Goal: Task Accomplishment & Management: Use online tool/utility

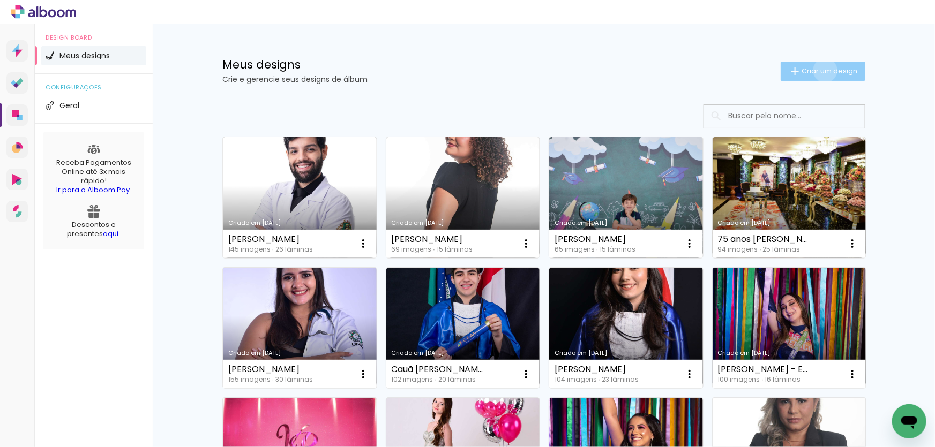
click at [819, 70] on span "Criar um design" at bounding box center [829, 70] width 56 height 7
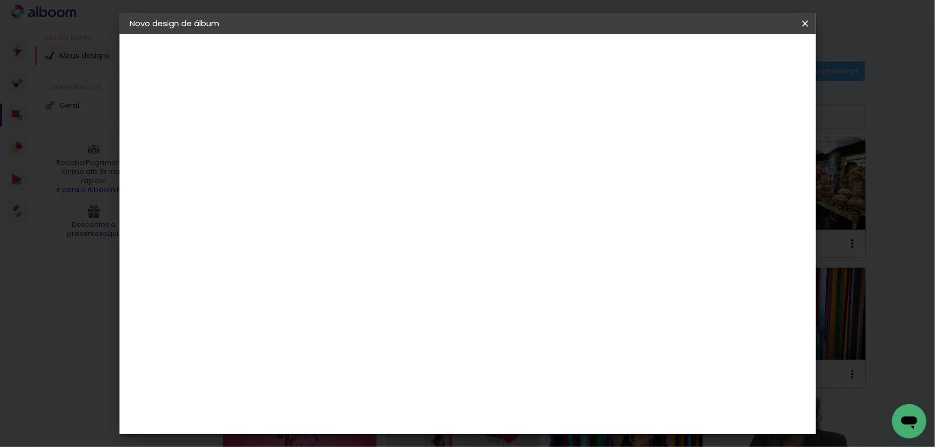
click at [305, 139] on input at bounding box center [305, 143] width 0 height 17
type input "[PERSON_NAME] - Ens Superior MED 101 UFAM - 30x40"
type paper-input "[PERSON_NAME] - Ens Superior MED 101 UFAM - 30x40"
click at [0, 0] on slot "Avançar" at bounding box center [0, 0] width 0 height 0
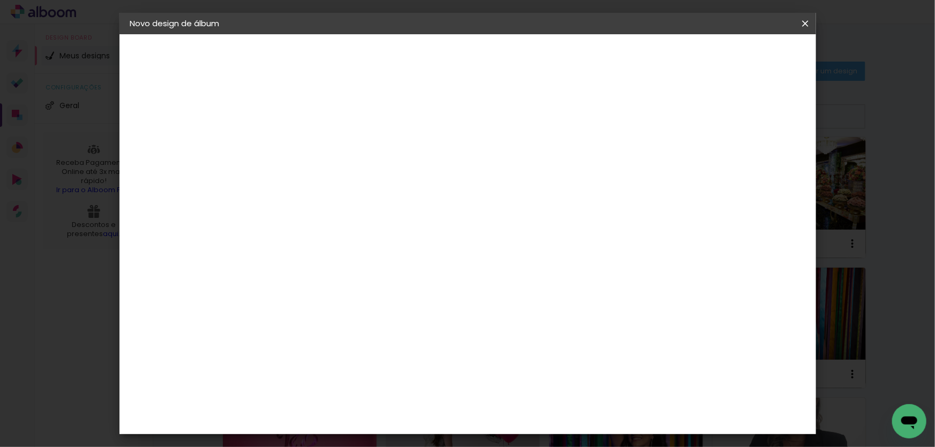
click at [0, 0] on slot "Tamanho Livre" at bounding box center [0, 0] width 0 height 0
click at [506, 50] on paper-button "Avançar" at bounding box center [479, 57] width 52 height 18
drag, startPoint x: 540, startPoint y: 348, endPoint x: 524, endPoint y: 347, distance: 16.1
click at [524, 347] on div "60" at bounding box center [533, 347] width 41 height 16
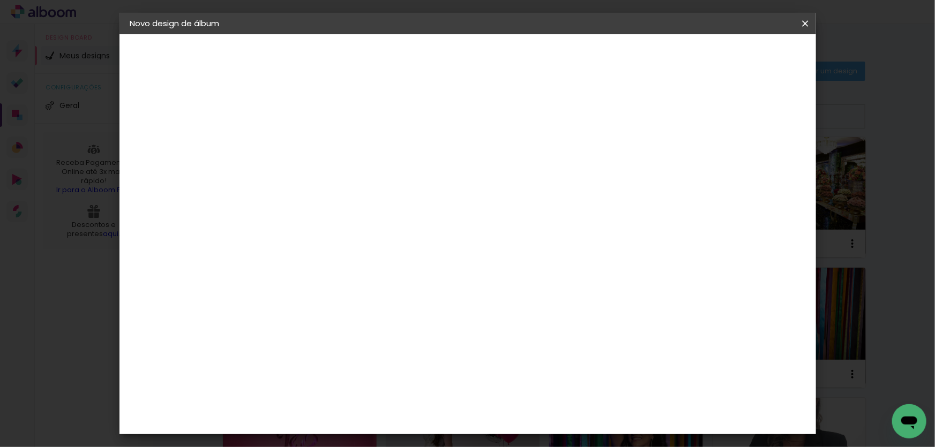
type input "6"
type input "81"
type paper-input "81"
click at [738, 59] on span "Iniciar design" at bounding box center [714, 56] width 49 height 7
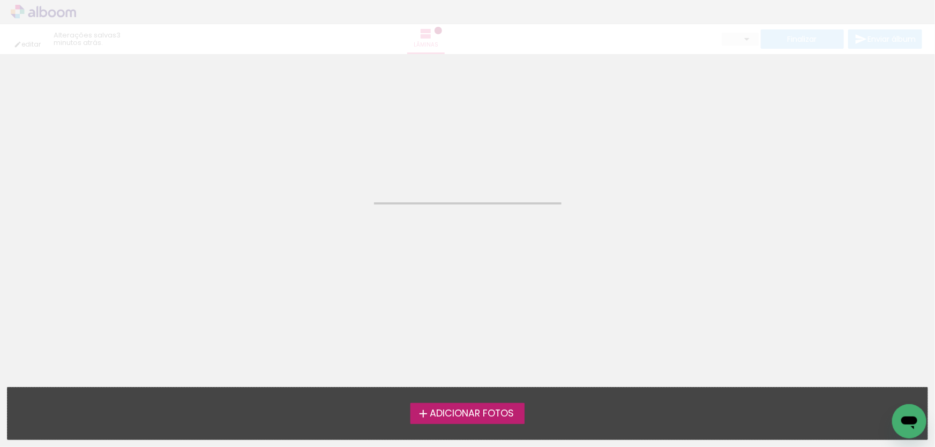
click at [472, 416] on span "Adicionar Fotos" at bounding box center [471, 414] width 84 height 10
click at [0, 0] on input "file" at bounding box center [0, 0] width 0 height 0
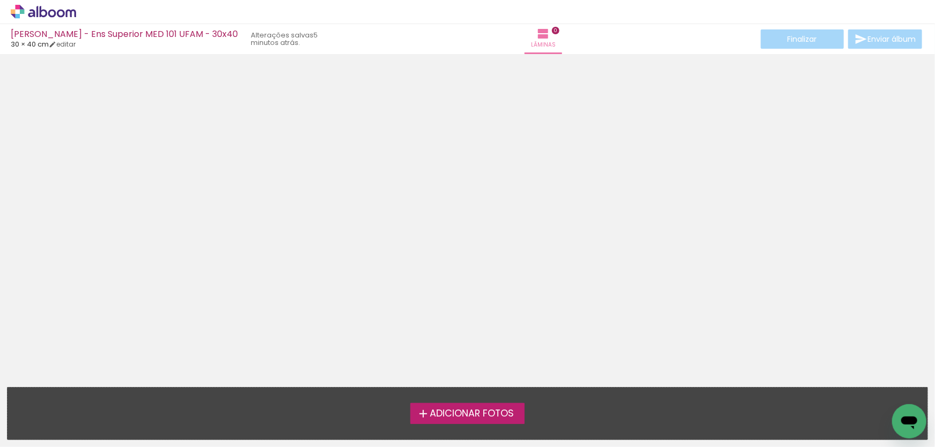
click at [444, 416] on span "Adicionar Fotos" at bounding box center [471, 414] width 84 height 10
click at [0, 0] on input "file" at bounding box center [0, 0] width 0 height 0
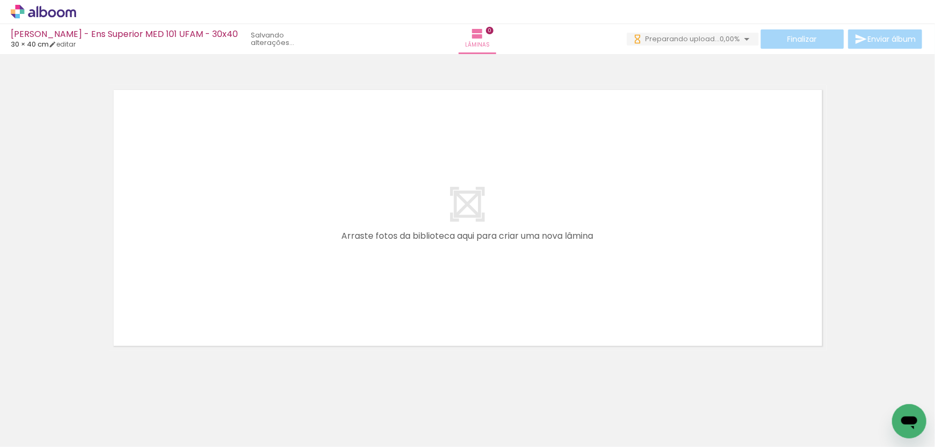
drag, startPoint x: 294, startPoint y: 404, endPoint x: 303, endPoint y: 312, distance: 92.6
click at [311, 311] on quentale-workspace at bounding box center [467, 223] width 935 height 447
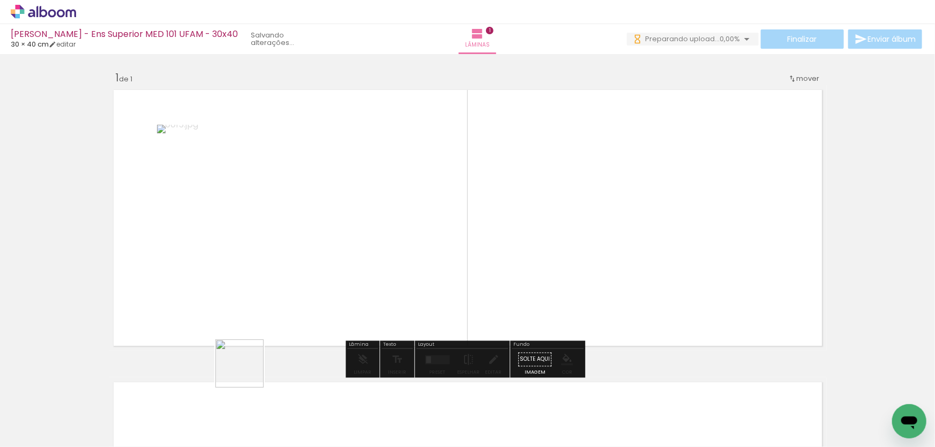
drag, startPoint x: 239, startPoint y: 402, endPoint x: 220, endPoint y: 379, distance: 30.4
click at [265, 305] on quentale-workspace at bounding box center [467, 223] width 935 height 447
drag, startPoint x: 177, startPoint y: 408, endPoint x: 140, endPoint y: 388, distance: 41.2
click at [192, 308] on quentale-workspace at bounding box center [467, 223] width 935 height 447
click at [180, 304] on quentale-workspace at bounding box center [467, 223] width 935 height 447
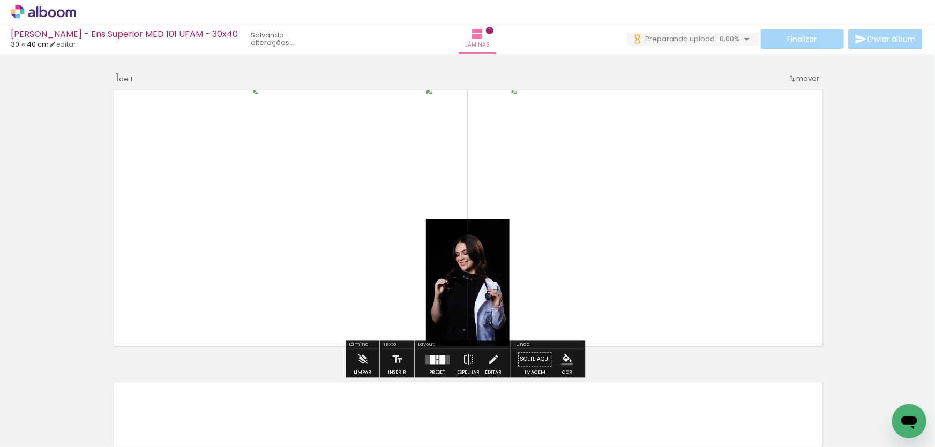
click at [42, 418] on input "Todas as fotos" at bounding box center [30, 414] width 41 height 9
click at [0, 0] on slot "Não utilizadas" at bounding box center [0, 0] width 0 height 0
type input "Não utilizadas"
click at [39, 423] on input "Não utilizadas" at bounding box center [30, 423] width 41 height 9
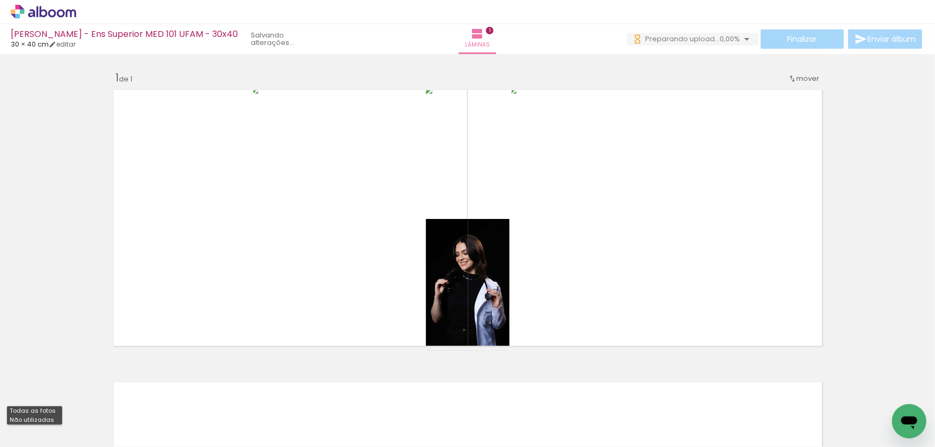
click at [0, 0] on slot "Não utilizadas" at bounding box center [0, 0] width 0 height 0
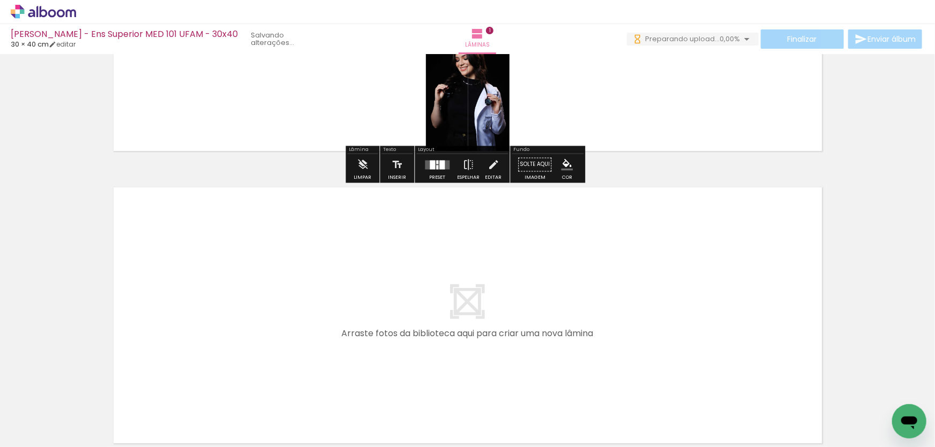
drag, startPoint x: 455, startPoint y: 402, endPoint x: 456, endPoint y: 327, distance: 74.4
click at [456, 327] on quentale-workspace at bounding box center [467, 223] width 935 height 447
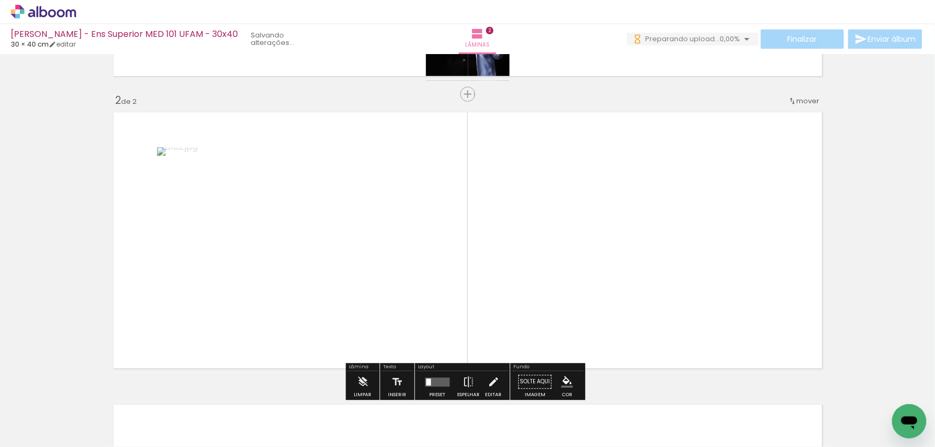
scroll to position [293, 0]
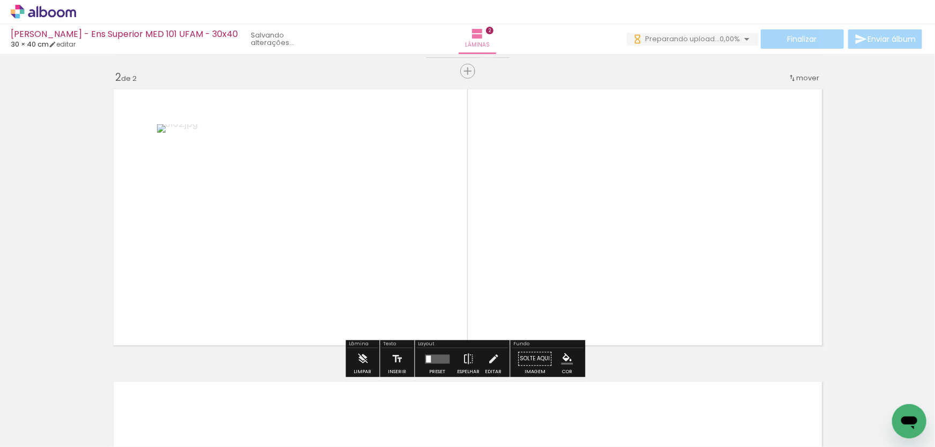
drag, startPoint x: 409, startPoint y: 343, endPoint x: 348, endPoint y: 366, distance: 65.2
click at [411, 323] on quentale-workspace at bounding box center [467, 223] width 935 height 447
drag, startPoint x: 350, startPoint y: 355, endPoint x: 294, endPoint y: 366, distance: 56.9
click at [359, 278] on quentale-workspace at bounding box center [467, 223] width 935 height 447
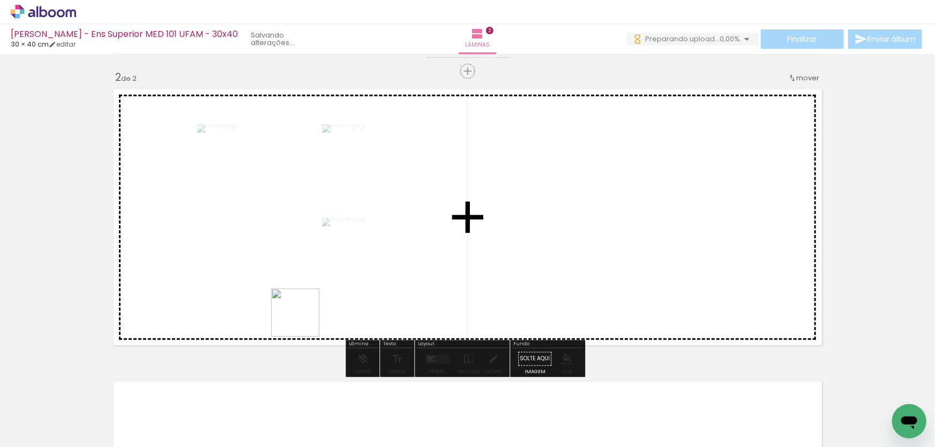
drag, startPoint x: 291, startPoint y: 391, endPoint x: 312, endPoint y: 287, distance: 107.0
click at [312, 287] on quentale-workspace at bounding box center [467, 223] width 935 height 447
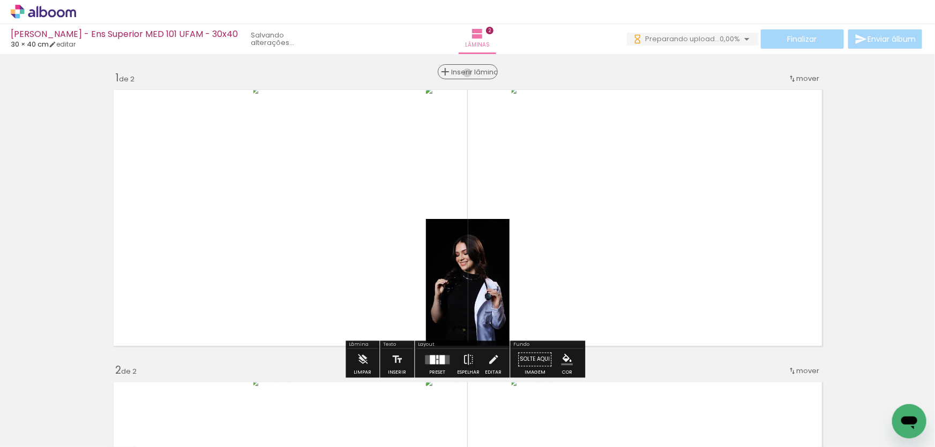
click at [463, 73] on span "Inserir lâmina" at bounding box center [472, 72] width 42 height 7
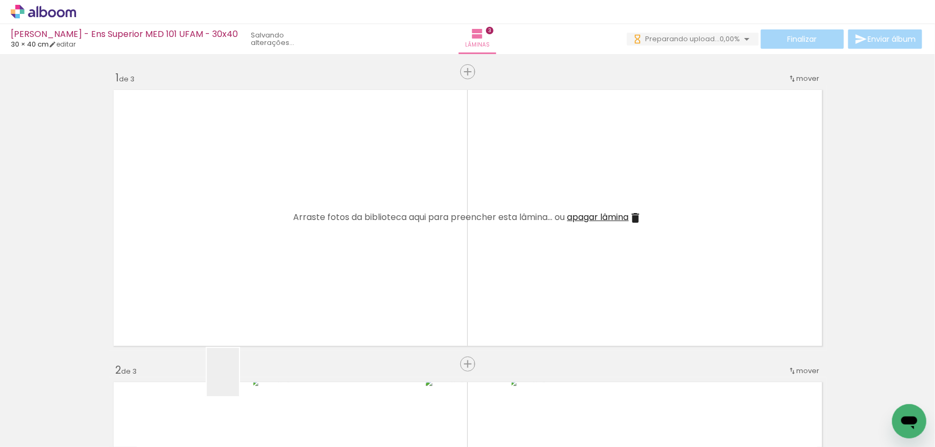
drag, startPoint x: 239, startPoint y: 380, endPoint x: 212, endPoint y: 358, distance: 35.0
click at [275, 291] on quentale-workspace at bounding box center [467, 223] width 935 height 447
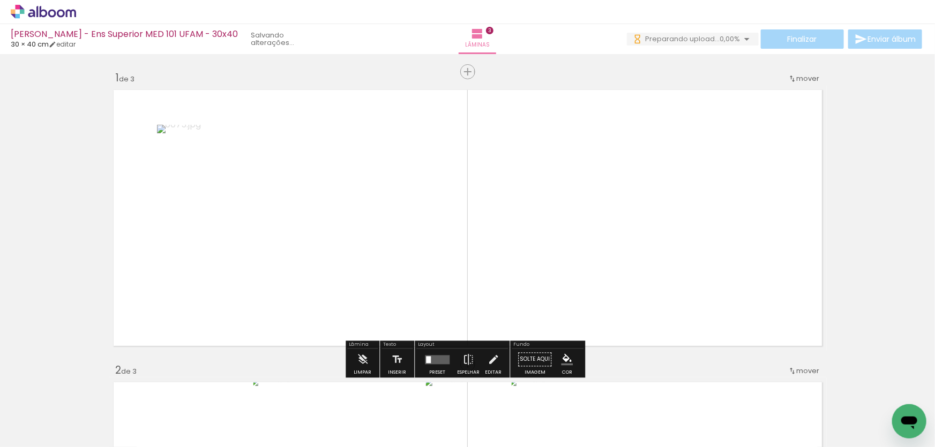
drag, startPoint x: 185, startPoint y: 365, endPoint x: 222, endPoint y: 289, distance: 84.5
click at [233, 282] on quentale-workspace at bounding box center [467, 223] width 935 height 447
drag, startPoint x: 151, startPoint y: 311, endPoint x: 200, endPoint y: 275, distance: 60.2
click at [173, 293] on quentale-workspace at bounding box center [467, 223] width 935 height 447
drag, startPoint x: 202, startPoint y: 273, endPoint x: 214, endPoint y: 261, distance: 16.7
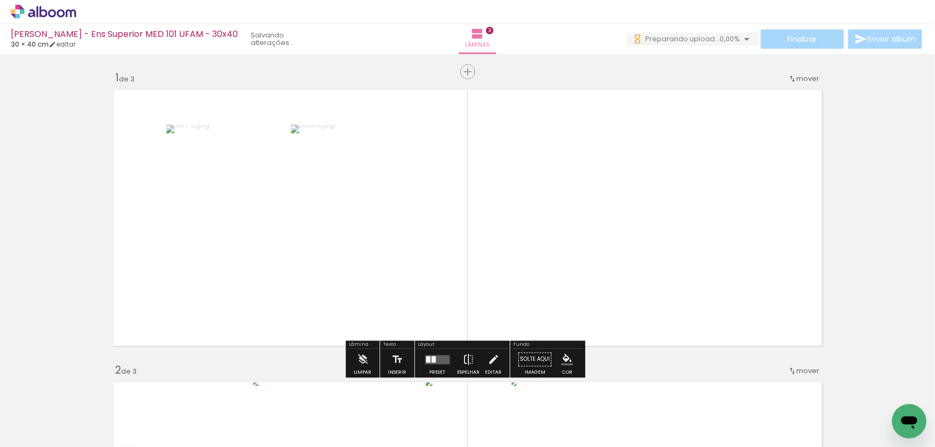
click at [214, 261] on quentale-workspace at bounding box center [467, 223] width 935 height 447
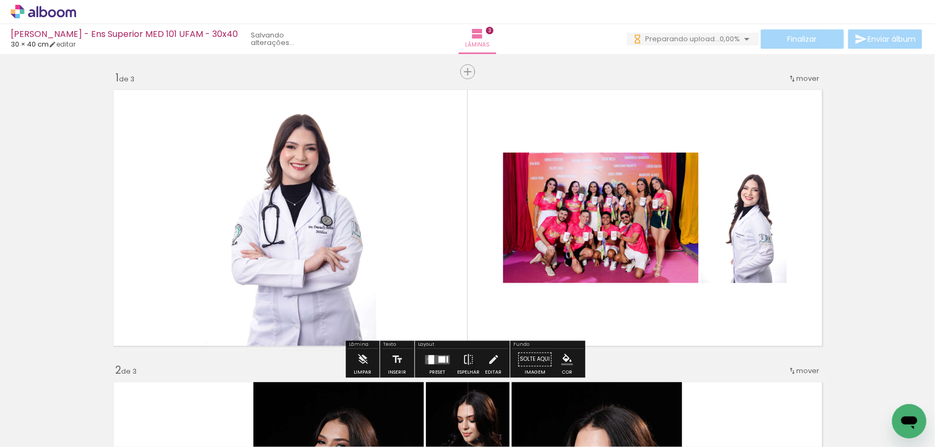
click at [428, 359] on div at bounding box center [431, 359] width 6 height 9
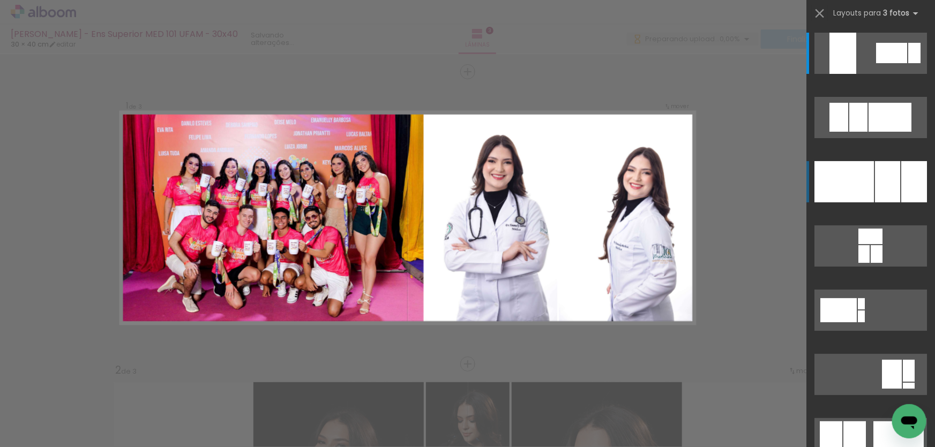
click at [886, 177] on div at bounding box center [887, 181] width 25 height 41
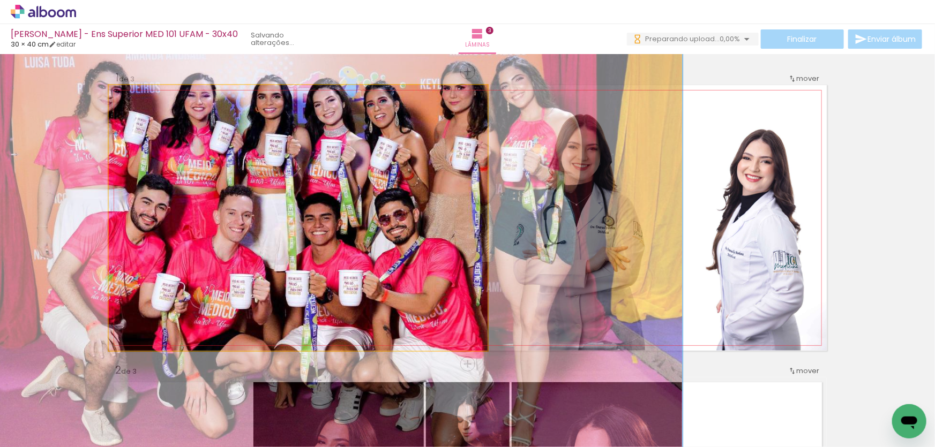
drag, startPoint x: 126, startPoint y: 93, endPoint x: 161, endPoint y: 101, distance: 35.1
click at [161, 101] on div at bounding box center [168, 96] width 17 height 17
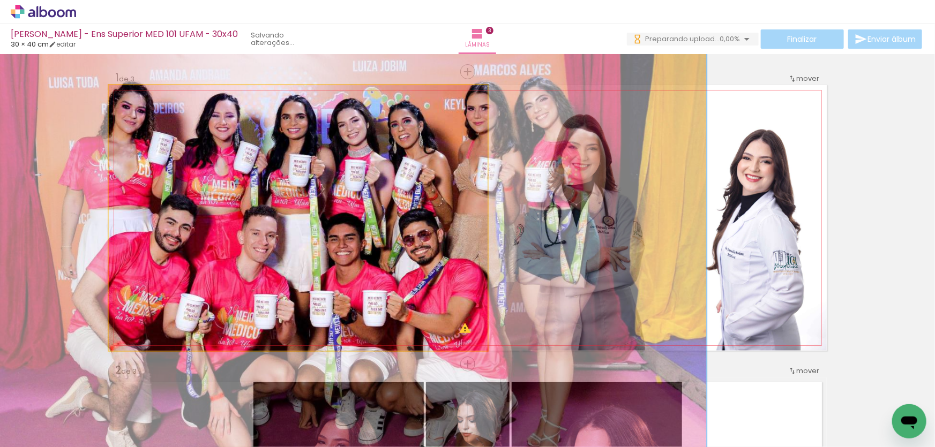
drag, startPoint x: 337, startPoint y: 204, endPoint x: 343, endPoint y: 213, distance: 11.0
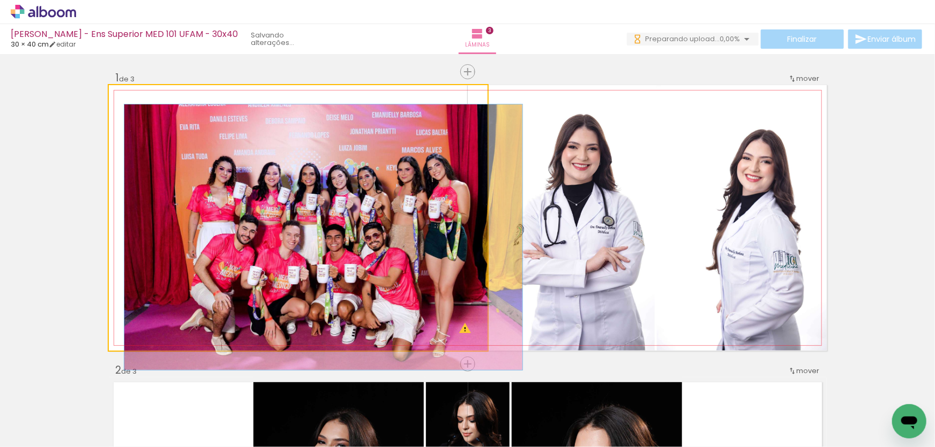
drag, startPoint x: 171, startPoint y: 96, endPoint x: 112, endPoint y: 153, distance: 81.8
type paper-slider "100"
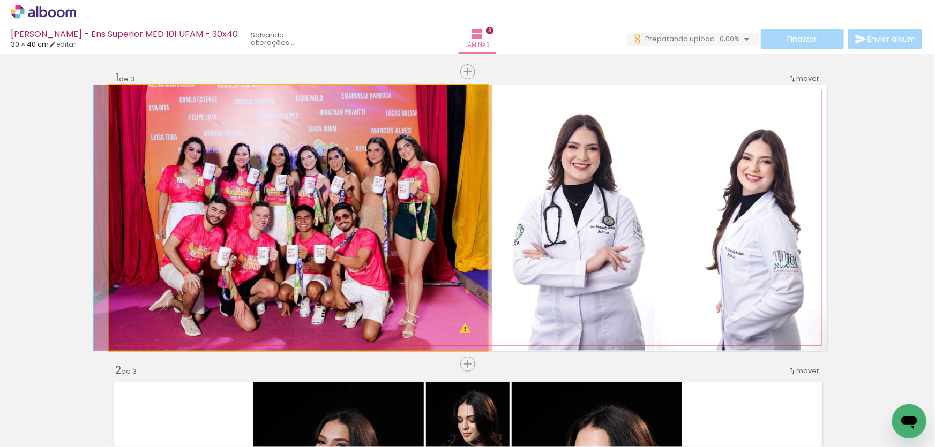
drag, startPoint x: 322, startPoint y: 277, endPoint x: 291, endPoint y: 220, distance: 64.9
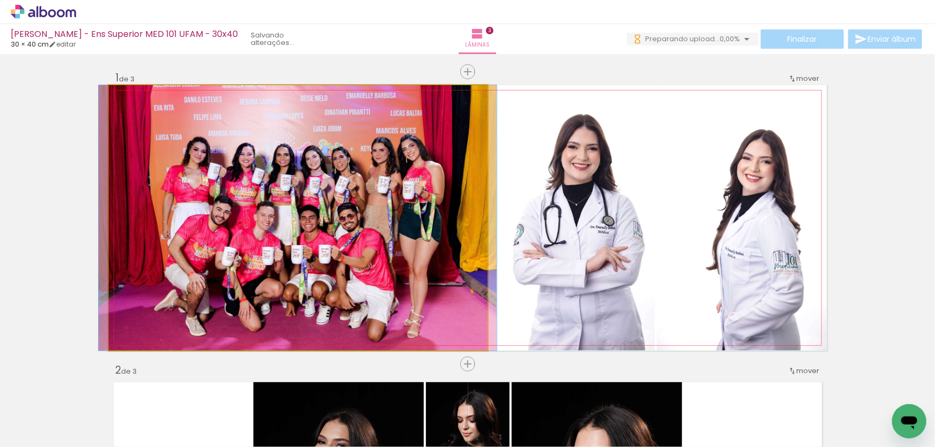
drag, startPoint x: 317, startPoint y: 270, endPoint x: 322, endPoint y: 225, distance: 45.2
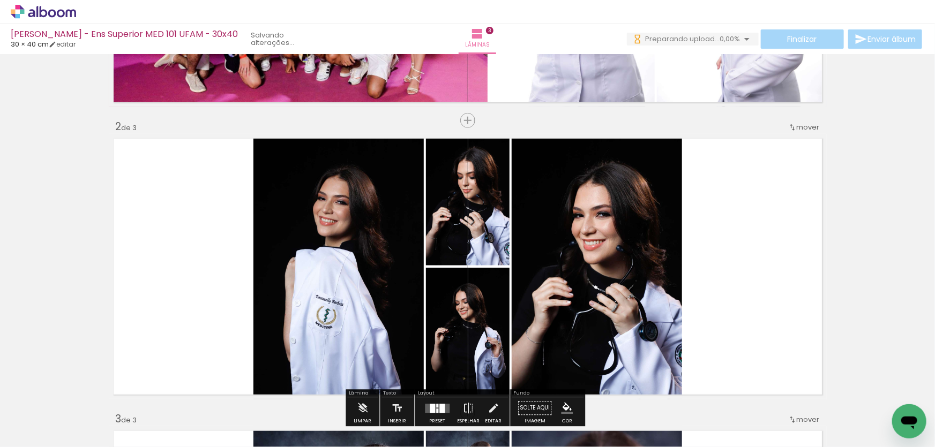
scroll to position [292, 0]
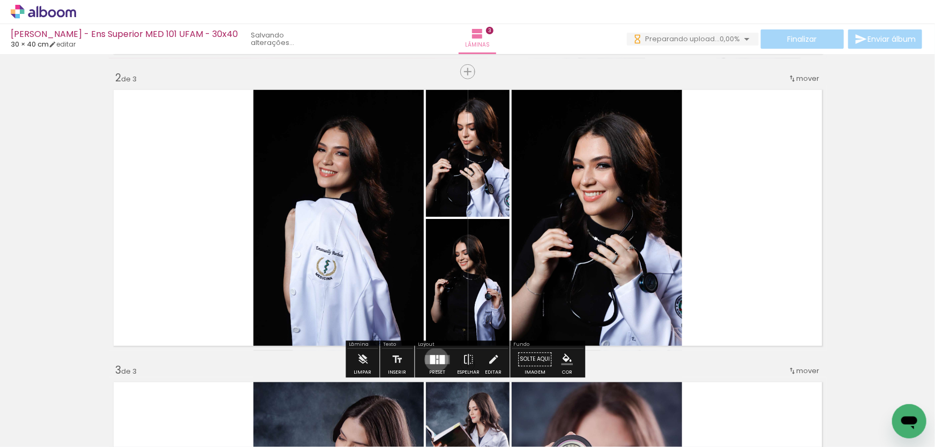
click at [436, 360] on div at bounding box center [437, 362] width 2 height 4
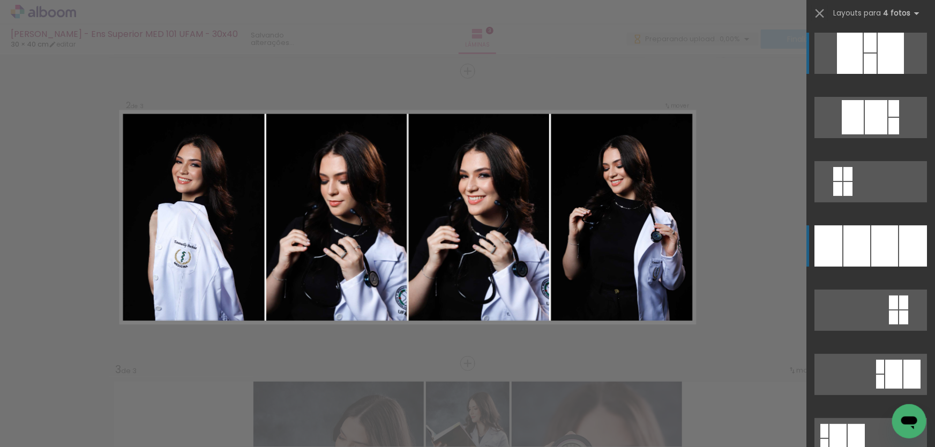
click at [863, 52] on div at bounding box center [869, 43] width 13 height 20
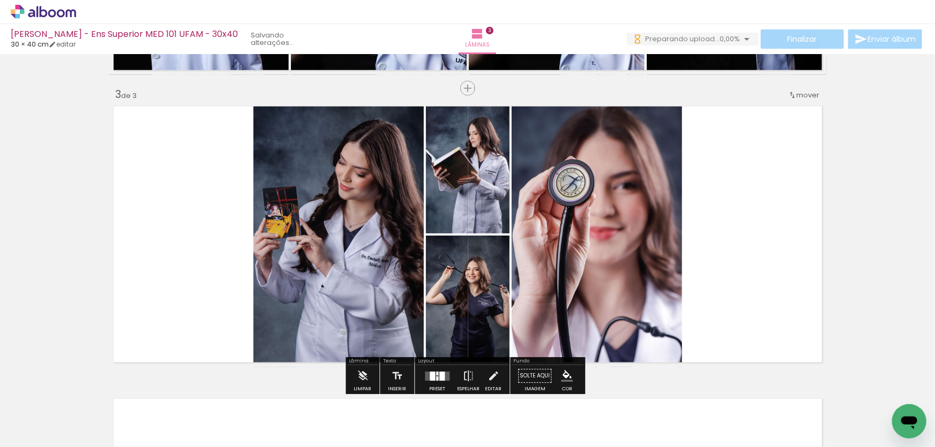
scroll to position [585, 0]
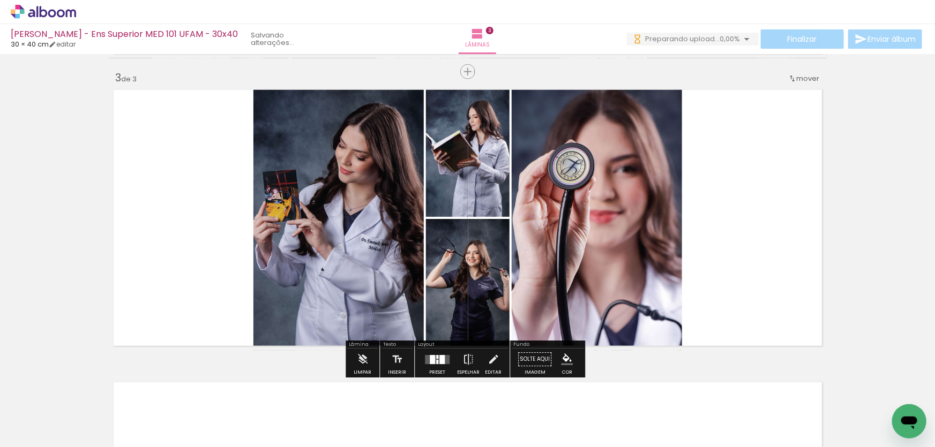
click at [429, 359] on div at bounding box center [431, 359] width 5 height 9
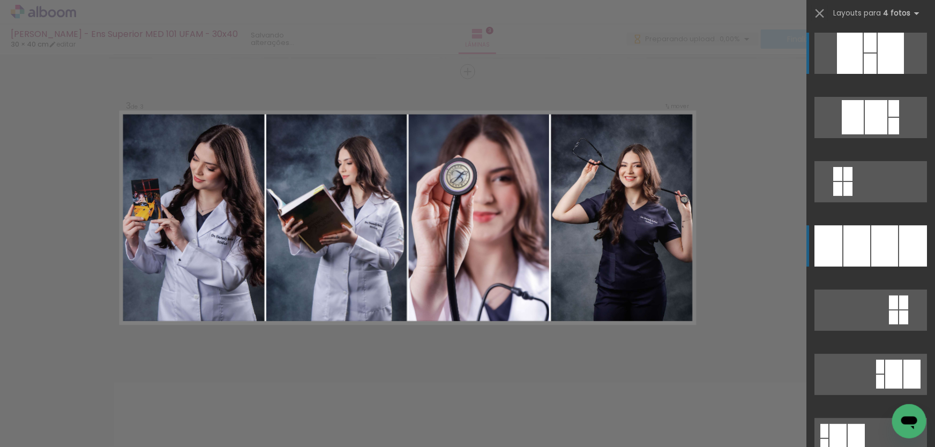
click at [876, 74] on div at bounding box center [869, 64] width 13 height 20
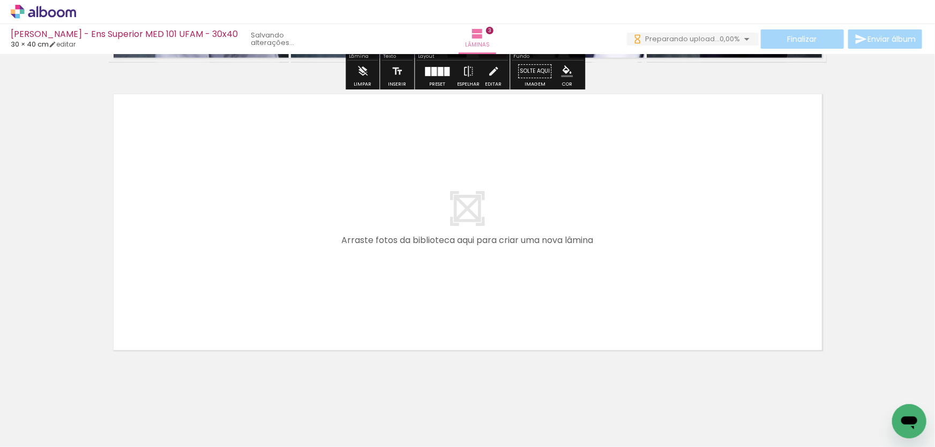
scroll to position [878, 0]
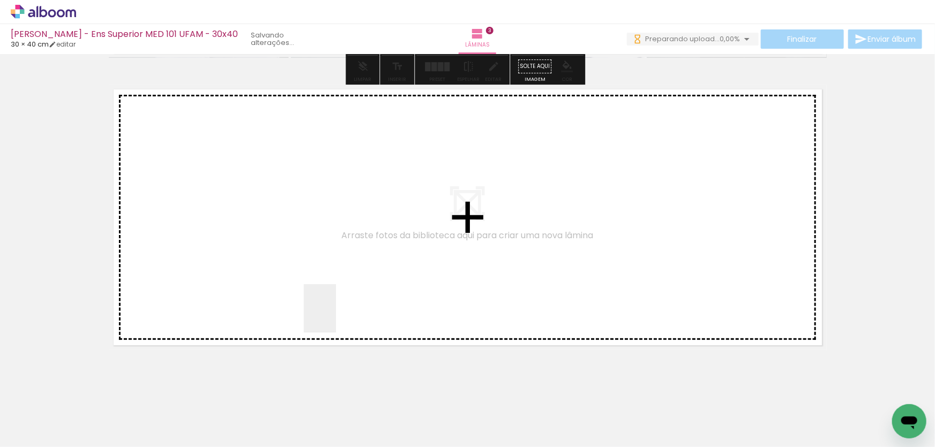
drag, startPoint x: 344, startPoint y: 344, endPoint x: 287, endPoint y: 368, distance: 62.5
click at [327, 280] on quentale-workspace at bounding box center [467, 223] width 935 height 447
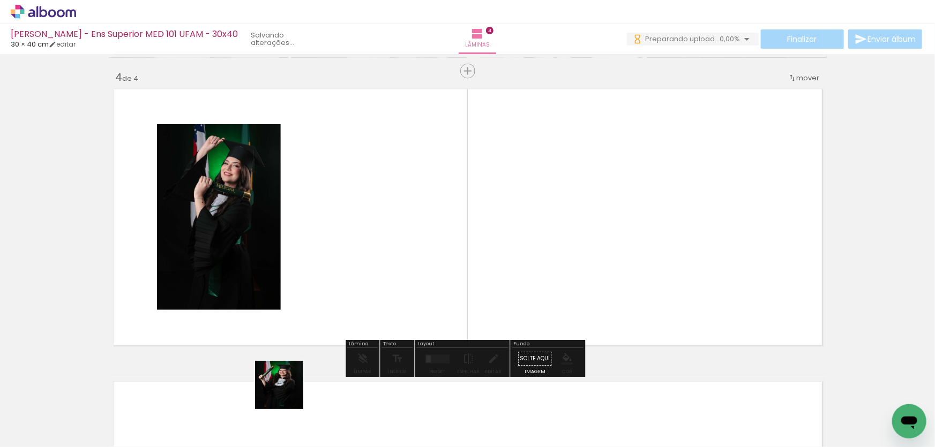
drag, startPoint x: 289, startPoint y: 402, endPoint x: 239, endPoint y: 379, distance: 54.9
click at [276, 281] on quentale-workspace at bounding box center [467, 223] width 935 height 447
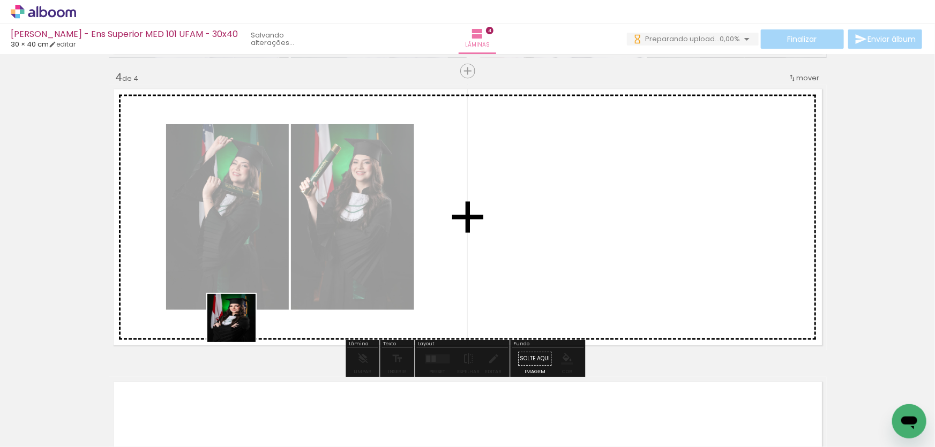
drag, startPoint x: 235, startPoint y: 370, endPoint x: 240, endPoint y: 310, distance: 60.2
click at [239, 317] on quentale-workspace at bounding box center [467, 223] width 935 height 447
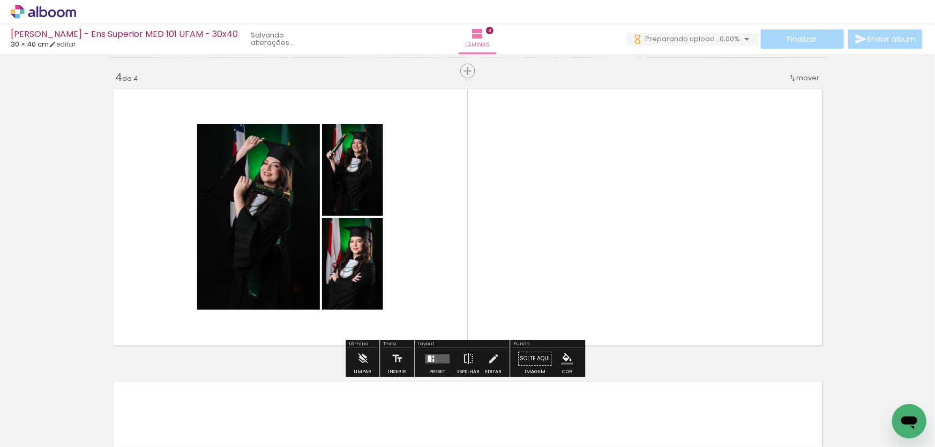
drag, startPoint x: 177, startPoint y: 376, endPoint x: 214, endPoint y: 295, distance: 90.1
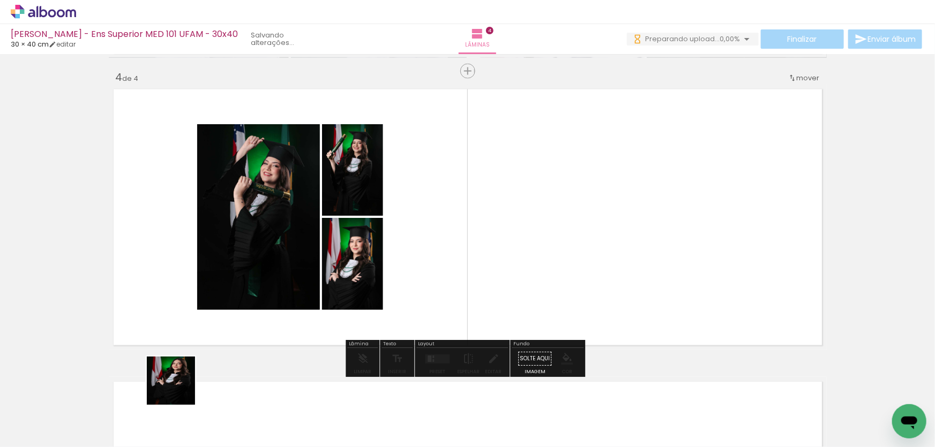
drag, startPoint x: 179, startPoint y: 389, endPoint x: 164, endPoint y: 409, distance: 24.8
click at [182, 321] on quentale-workspace at bounding box center [467, 223] width 935 height 447
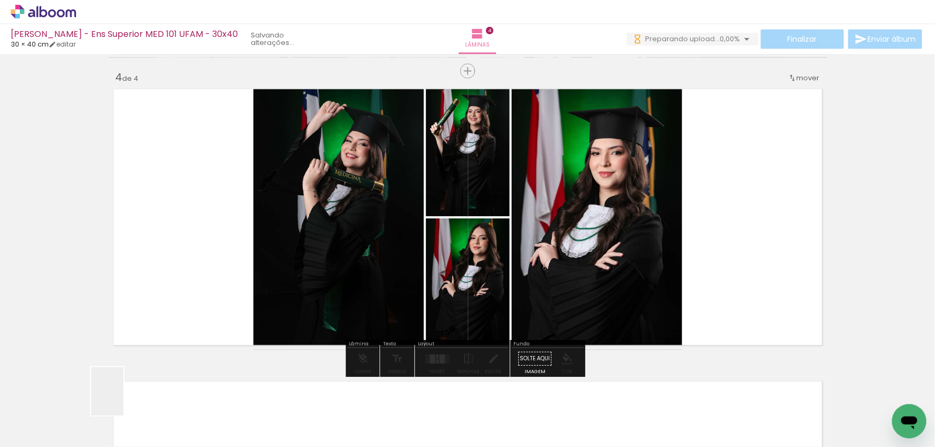
drag, startPoint x: 118, startPoint y: 420, endPoint x: 149, endPoint y: 365, distance: 63.8
click at [186, 320] on quentale-workspace at bounding box center [467, 223] width 935 height 447
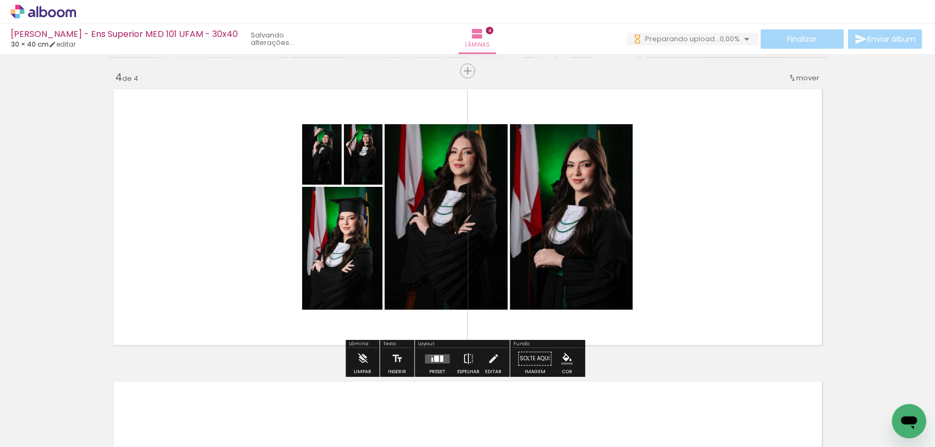
drag, startPoint x: 115, startPoint y: 395, endPoint x: 235, endPoint y: 262, distance: 179.4
click at [186, 288] on quentale-workspace at bounding box center [467, 223] width 935 height 447
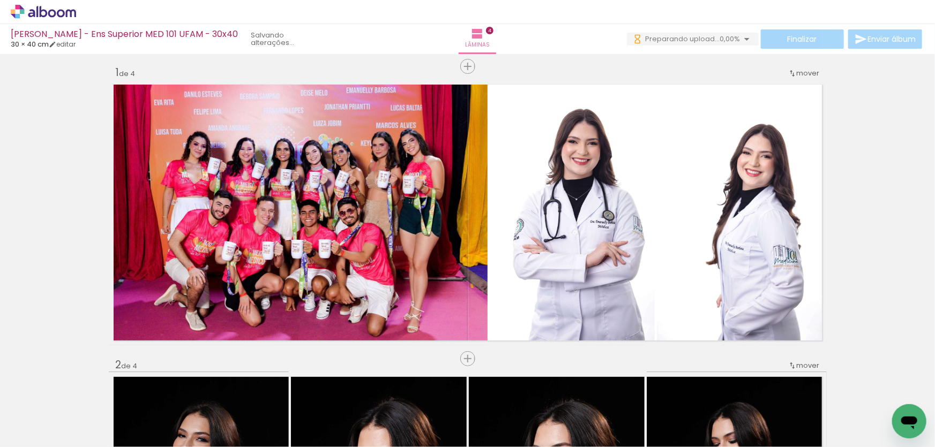
scroll to position [0, 0]
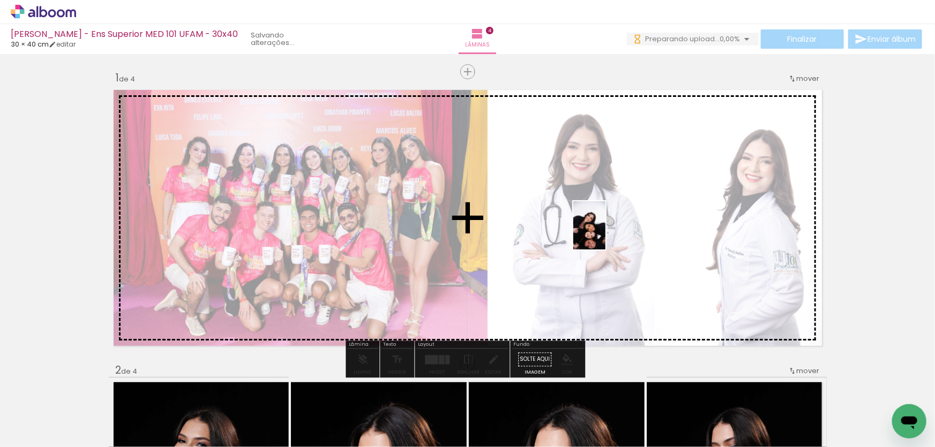
drag, startPoint x: 119, startPoint y: 402, endPoint x: 585, endPoint y: 221, distance: 499.8
click at [615, 225] on quentale-workspace at bounding box center [467, 223] width 935 height 447
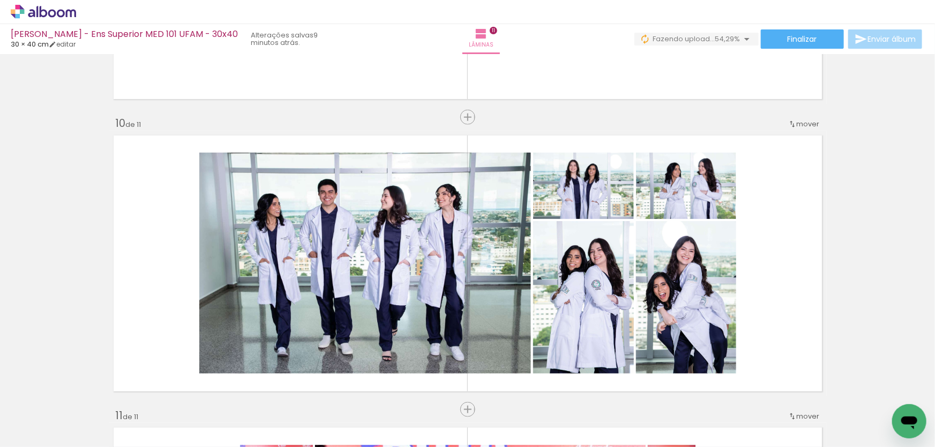
scroll to position [2580, 0]
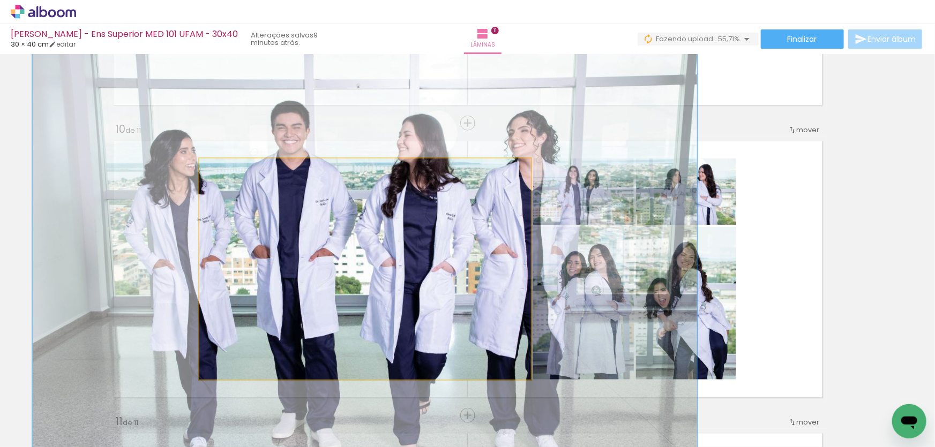
drag, startPoint x: 217, startPoint y: 172, endPoint x: 311, endPoint y: 187, distance: 94.5
type paper-slider "200"
click at [285, 186] on quentale-photo at bounding box center [364, 269] width 331 height 221
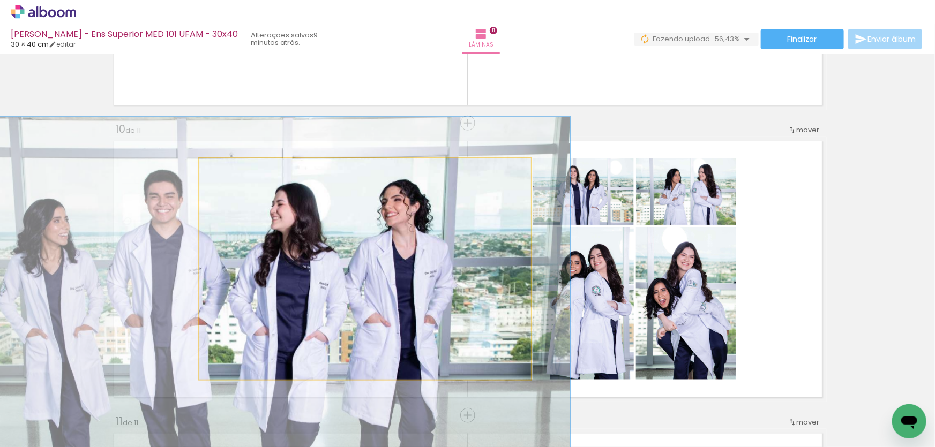
drag, startPoint x: 399, startPoint y: 215, endPoint x: 260, endPoint y: 275, distance: 151.4
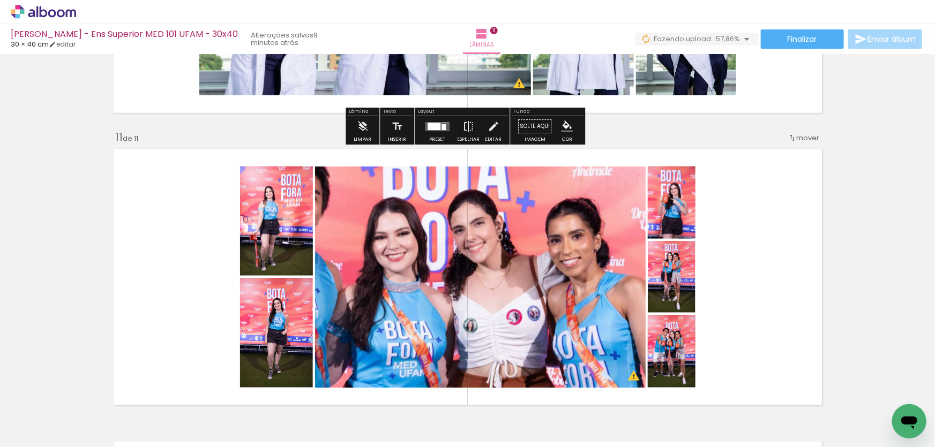
scroll to position [2872, 0]
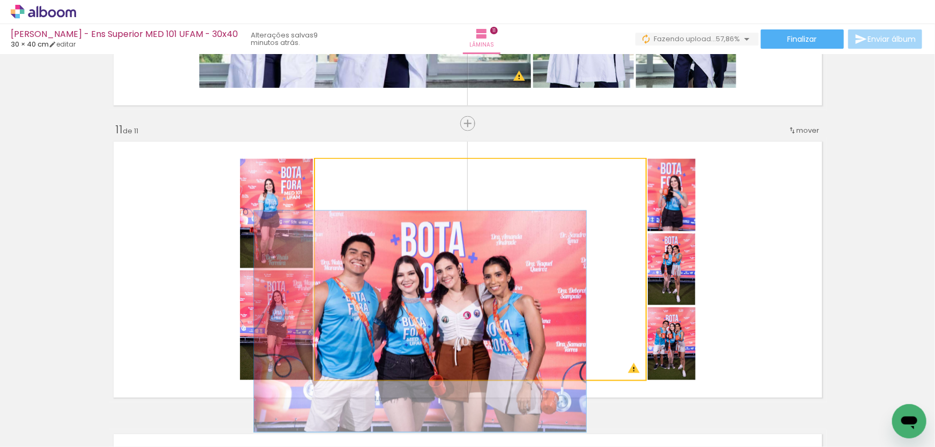
drag, startPoint x: 379, startPoint y: 171, endPoint x: 292, endPoint y: 182, distance: 87.4
type paper-slider "100"
click at [0, 0] on slot at bounding box center [0, 0] width 0 height 0
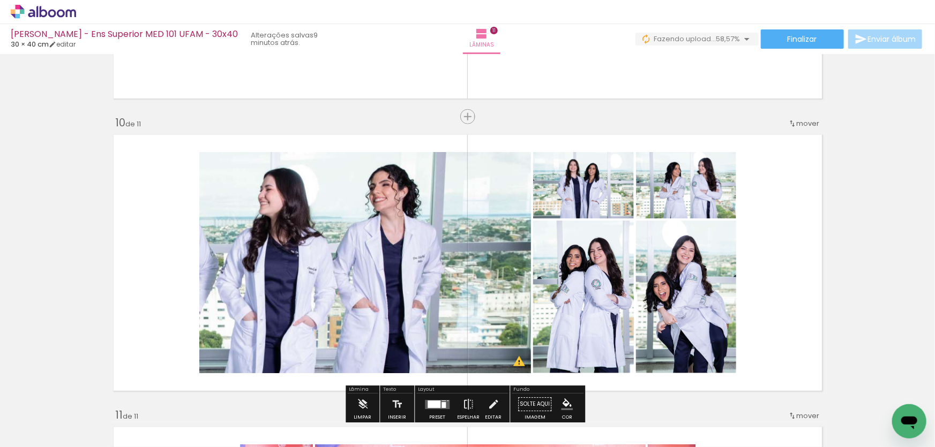
scroll to position [2580, 0]
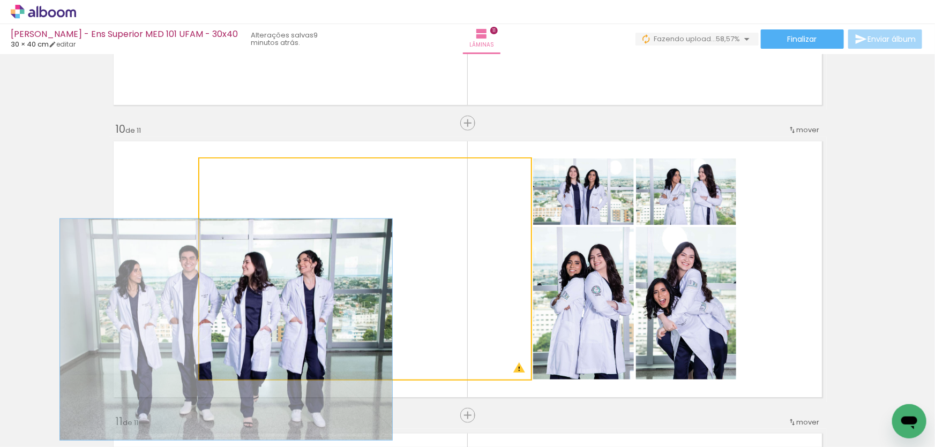
drag, startPoint x: 259, startPoint y: 169, endPoint x: 192, endPoint y: 173, distance: 66.5
type paper-slider "100"
click at [199, 171] on quentale-photo at bounding box center [364, 269] width 331 height 221
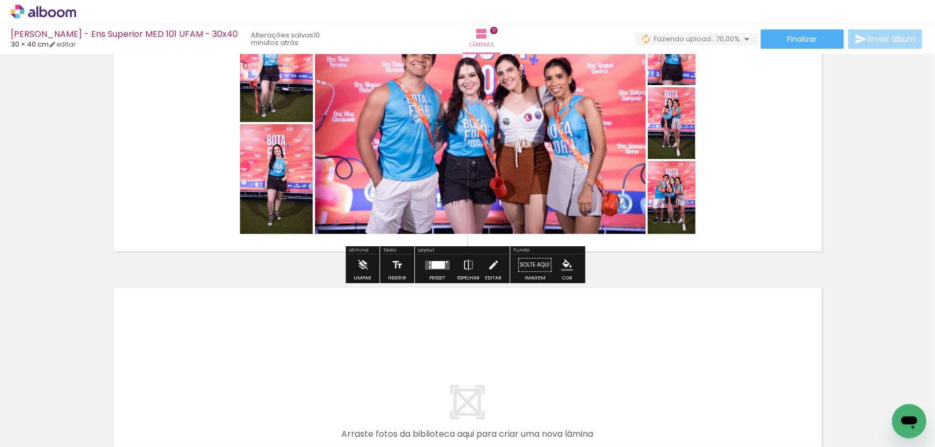
scroll to position [3116, 0]
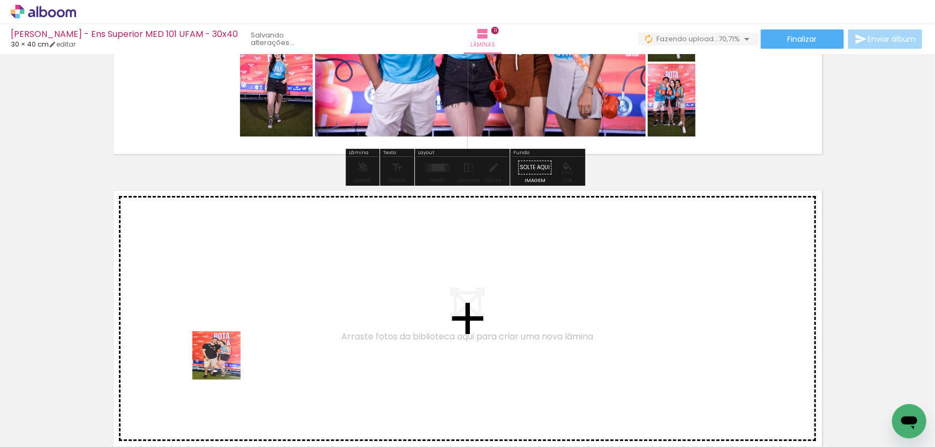
drag, startPoint x: 224, startPoint y: 364, endPoint x: 173, endPoint y: 390, distance: 57.7
click at [268, 314] on quentale-workspace at bounding box center [467, 223] width 935 height 447
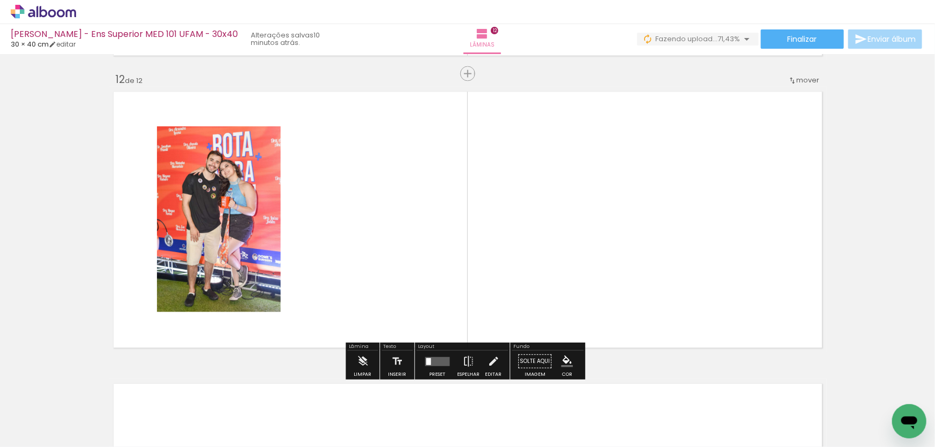
scroll to position [3217, 0]
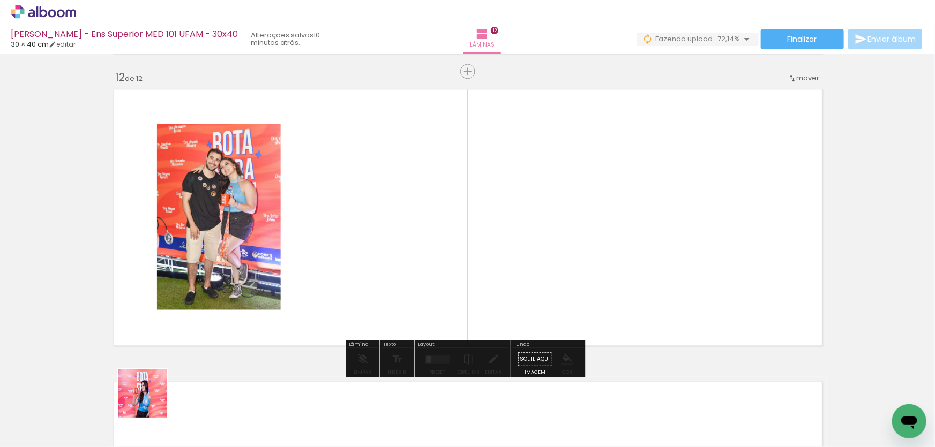
drag, startPoint x: 150, startPoint y: 402, endPoint x: 386, endPoint y: 278, distance: 265.4
click at [367, 295] on quentale-workspace at bounding box center [467, 223] width 935 height 447
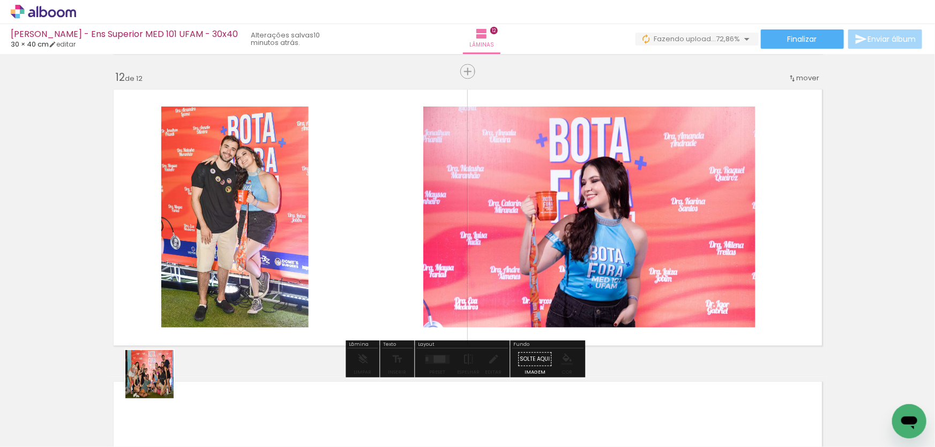
drag, startPoint x: 157, startPoint y: 382, endPoint x: 306, endPoint y: 285, distance: 177.7
click at [306, 285] on quentale-workspace at bounding box center [467, 223] width 935 height 447
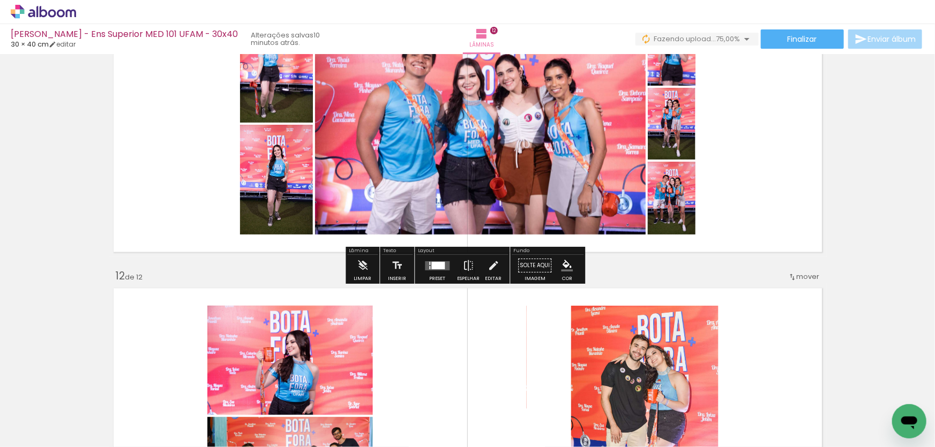
scroll to position [3022, 0]
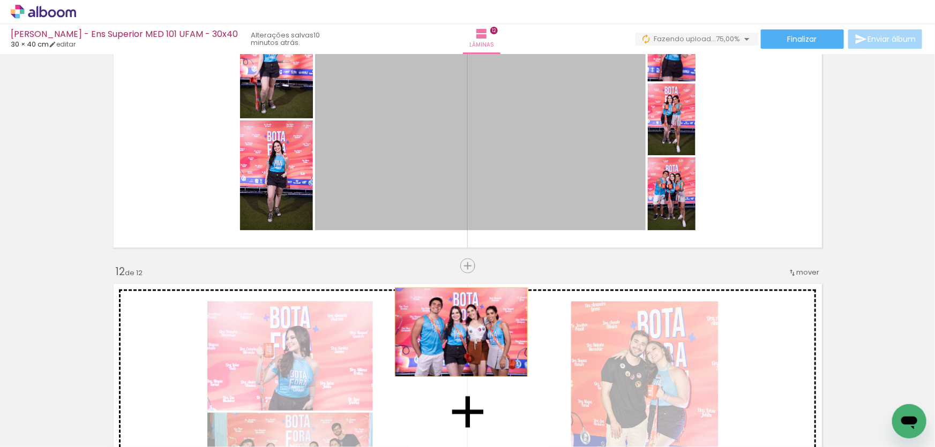
drag, startPoint x: 503, startPoint y: 232, endPoint x: 434, endPoint y: 295, distance: 92.9
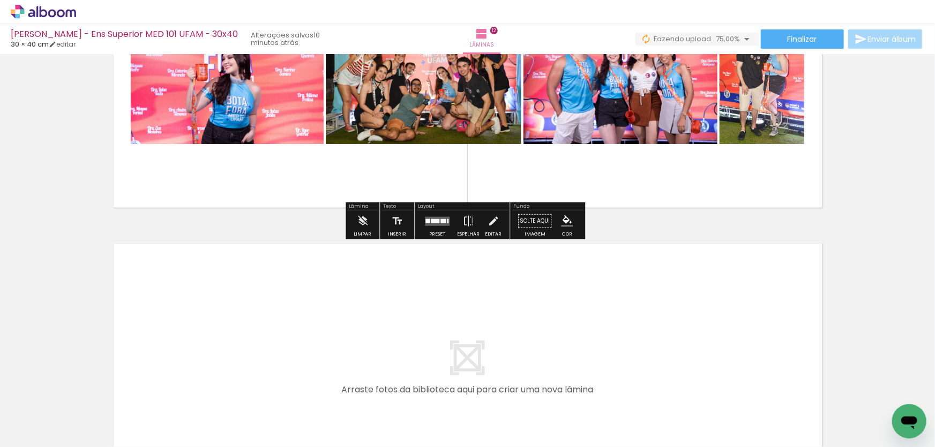
scroll to position [3363, 0]
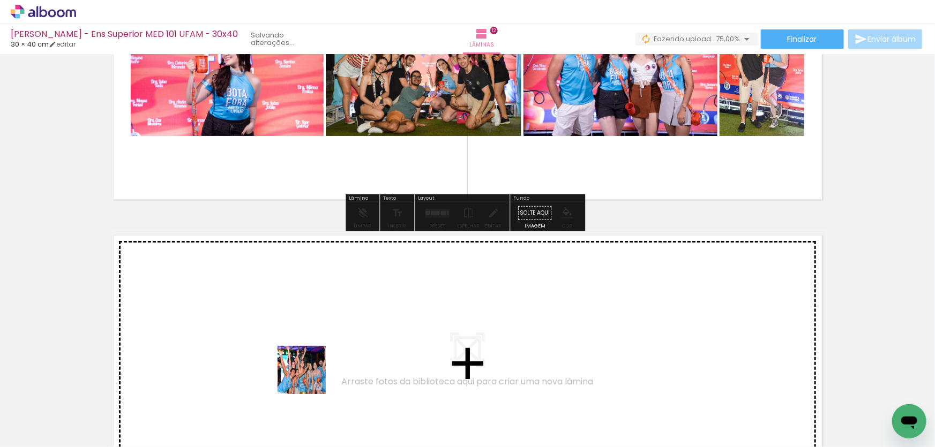
drag, startPoint x: 299, startPoint y: 409, endPoint x: 204, endPoint y: 410, distance: 95.3
click at [319, 340] on quentale-workspace at bounding box center [467, 223] width 935 height 447
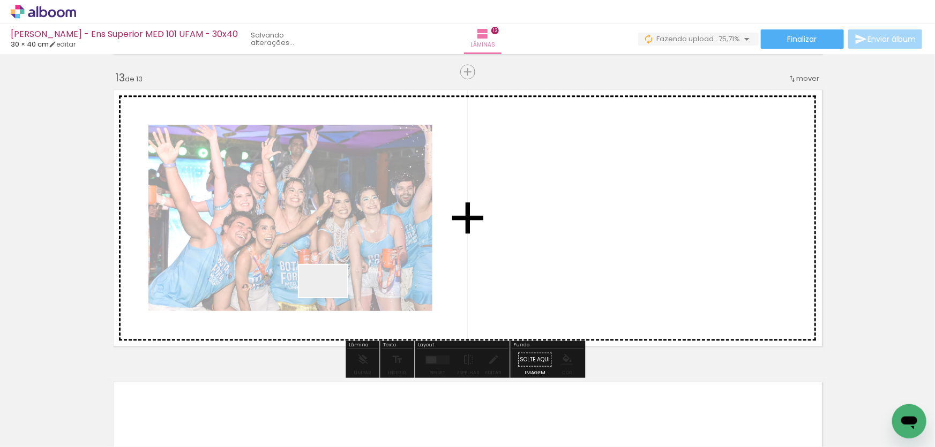
drag, startPoint x: 291, startPoint y: 340, endPoint x: 350, endPoint y: 283, distance: 82.2
click at [342, 289] on quentale-workspace at bounding box center [467, 223] width 935 height 447
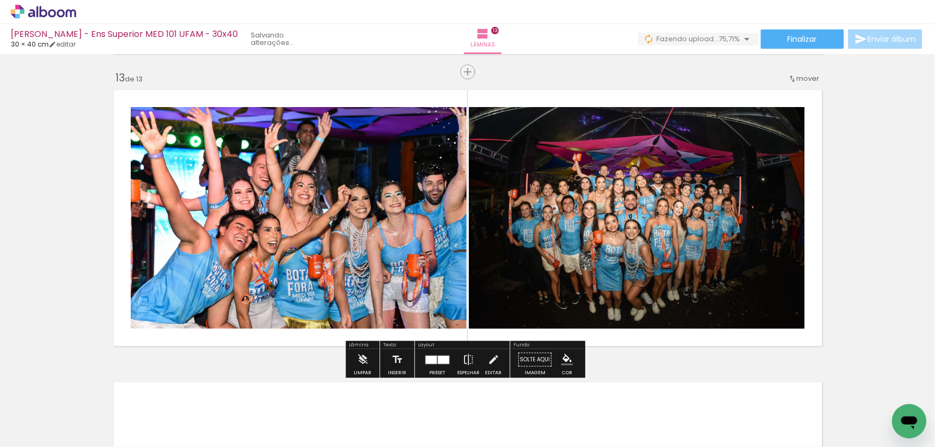
scroll to position [3509, 0]
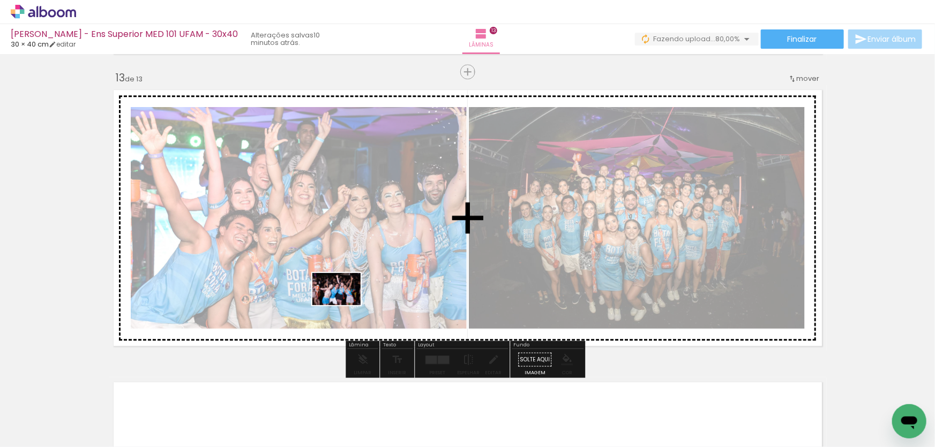
drag, startPoint x: 168, startPoint y: 410, endPoint x: 353, endPoint y: 299, distance: 215.6
click at [349, 303] on quentale-workspace at bounding box center [467, 223] width 935 height 447
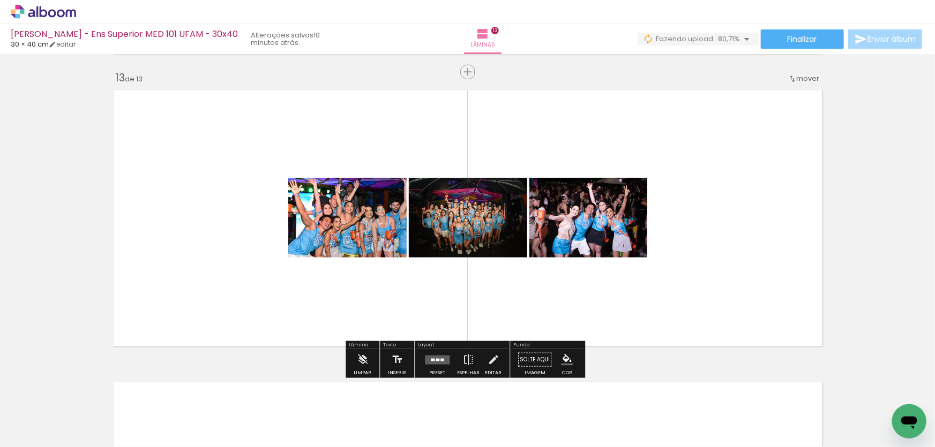
drag, startPoint x: 113, startPoint y: 402, endPoint x: 300, endPoint y: 325, distance: 202.0
click at [291, 329] on quentale-workspace at bounding box center [467, 223] width 935 height 447
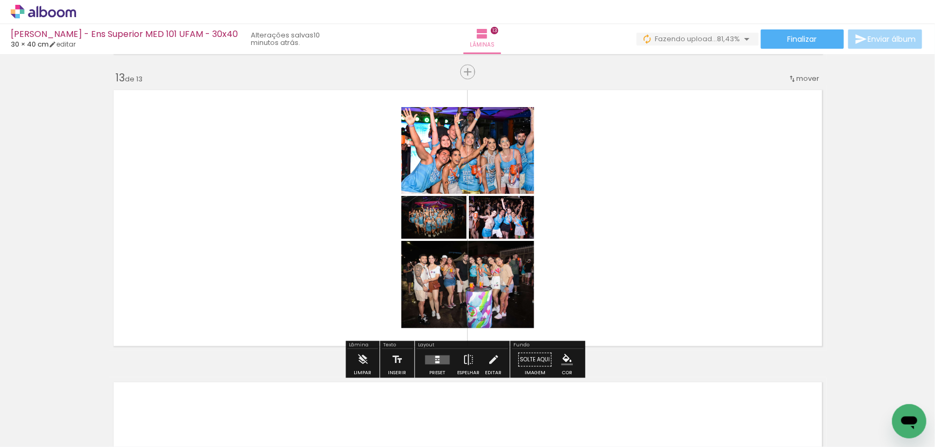
click at [428, 355] on quentale-layouter at bounding box center [437, 359] width 25 height 9
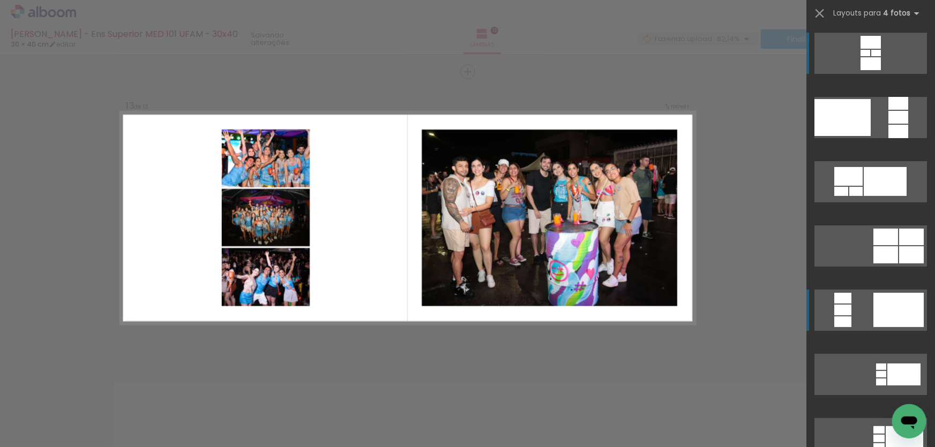
click at [869, 138] on quentale-layouter at bounding box center [870, 117] width 112 height 41
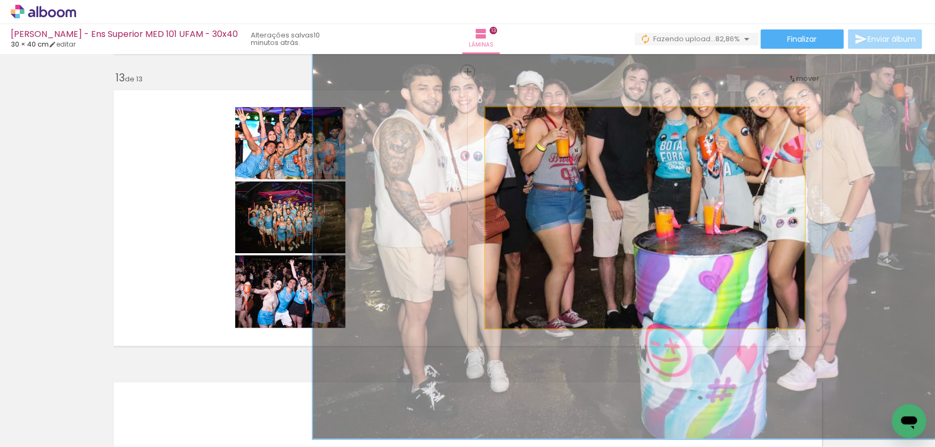
drag, startPoint x: 516, startPoint y: 115, endPoint x: 668, endPoint y: 147, distance: 155.9
click at [659, 133] on quentale-photo at bounding box center [644, 217] width 319 height 221
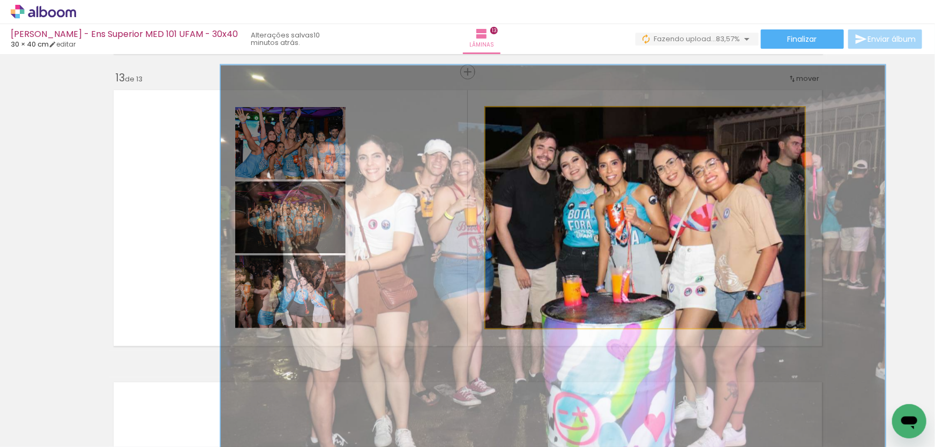
drag, startPoint x: 594, startPoint y: 215, endPoint x: 502, endPoint y: 283, distance: 114.8
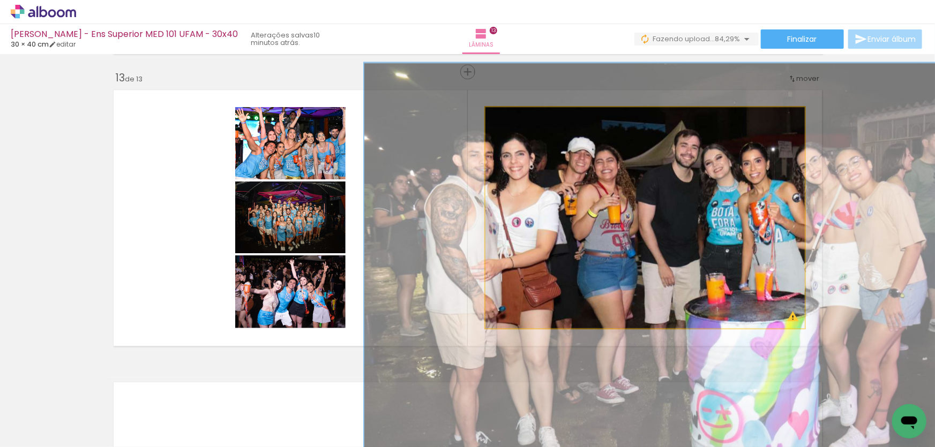
drag, startPoint x: 539, startPoint y: 222, endPoint x: 678, endPoint y: 217, distance: 138.8
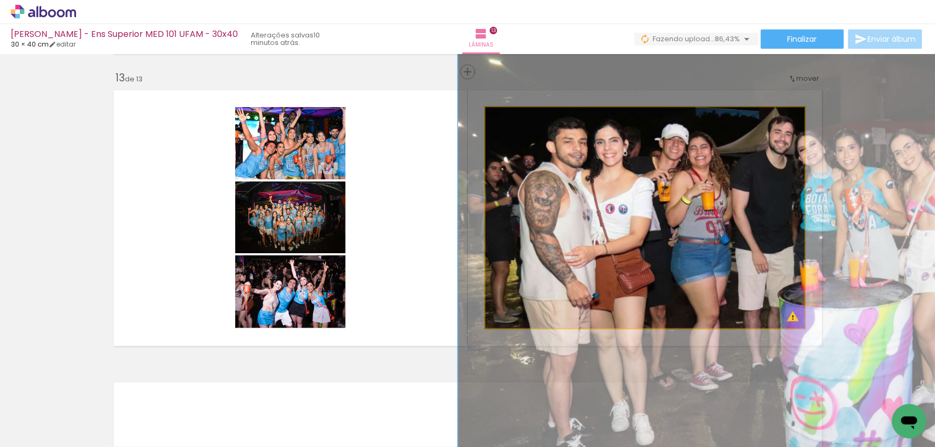
drag, startPoint x: 609, startPoint y: 219, endPoint x: 702, endPoint y: 207, distance: 93.5
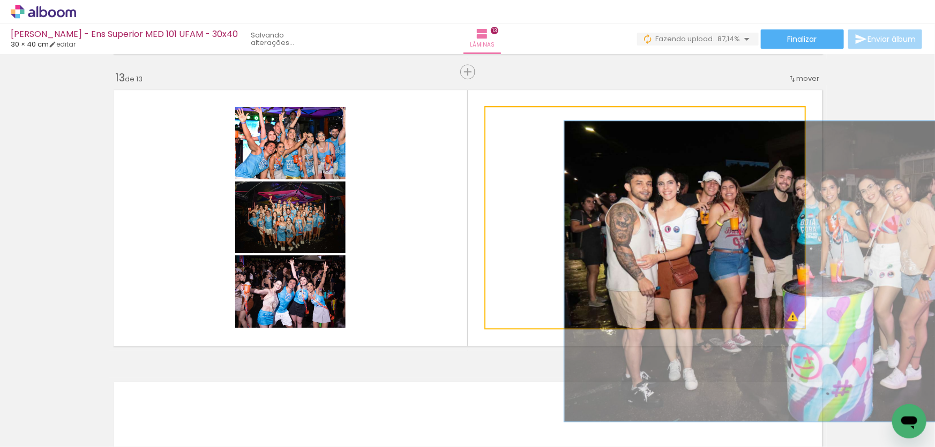
drag, startPoint x: 540, startPoint y: 123, endPoint x: 488, endPoint y: 140, distance: 54.7
type paper-slider "100"
click at [492, 139] on quentale-photo at bounding box center [644, 217] width 319 height 221
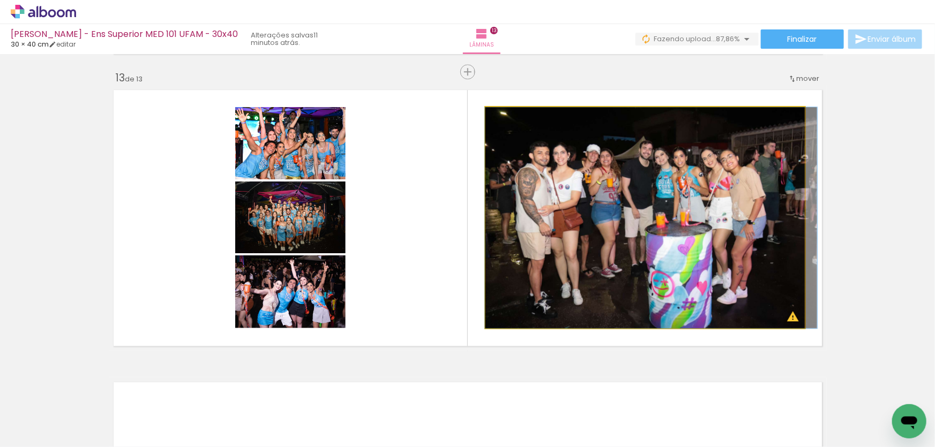
drag, startPoint x: 674, startPoint y: 226, endPoint x: 531, endPoint y: 193, distance: 147.3
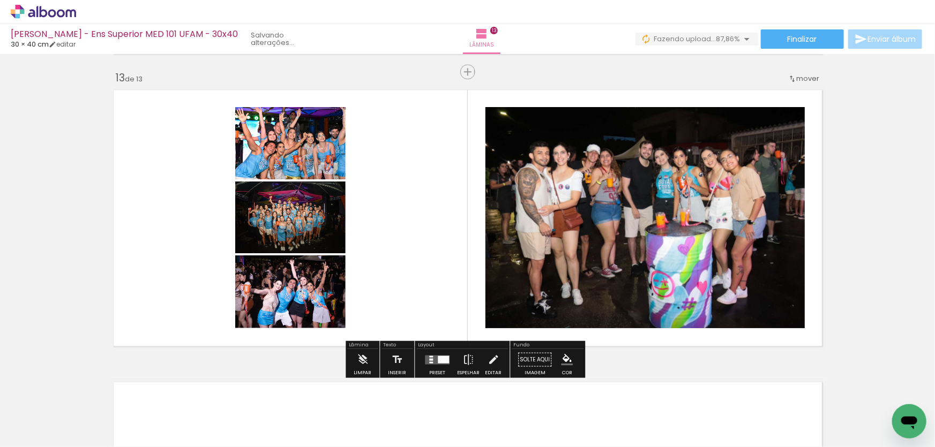
click at [438, 357] on div at bounding box center [443, 359] width 11 height 7
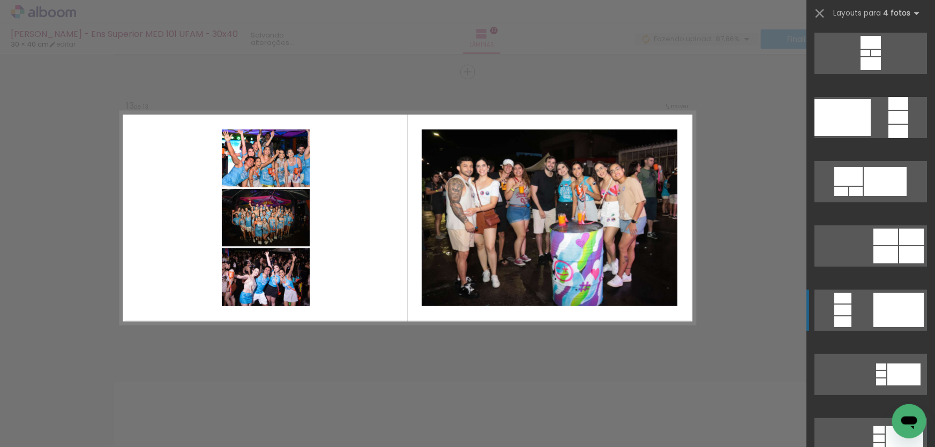
scroll to position [257, 0]
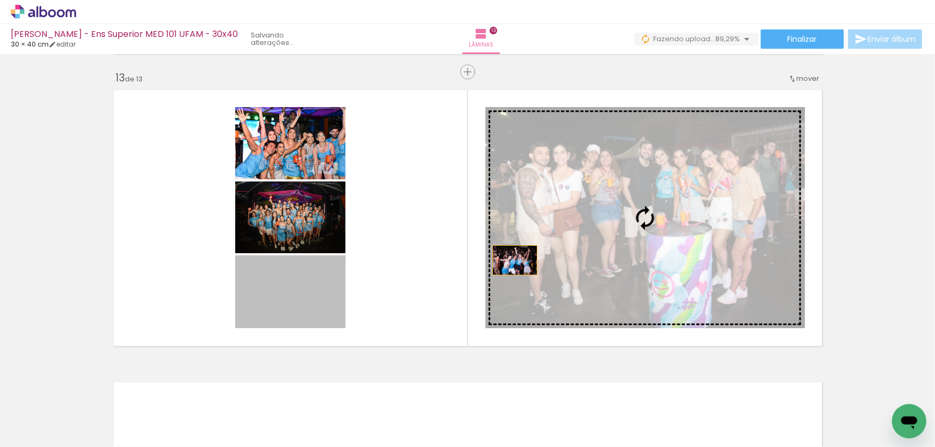
drag, startPoint x: 314, startPoint y: 302, endPoint x: 645, endPoint y: 216, distance: 341.7
click at [0, 0] on slot at bounding box center [0, 0] width 0 height 0
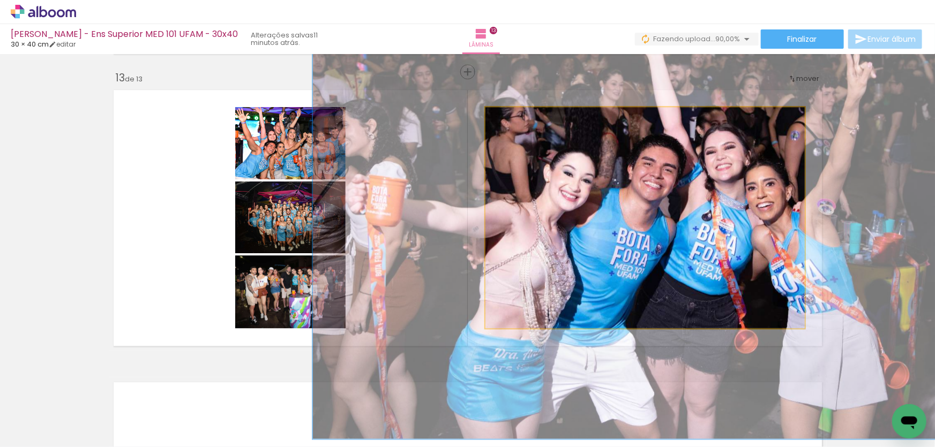
drag, startPoint x: 512, startPoint y: 121, endPoint x: 581, endPoint y: 136, distance: 70.7
type paper-slider "200"
click at [581, 136] on quentale-photo at bounding box center [644, 217] width 319 height 221
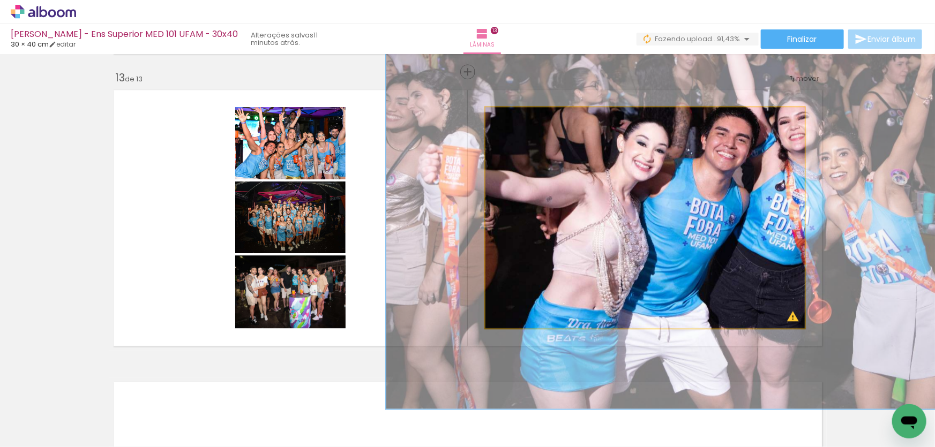
drag, startPoint x: 592, startPoint y: 288, endPoint x: 662, endPoint y: 259, distance: 76.4
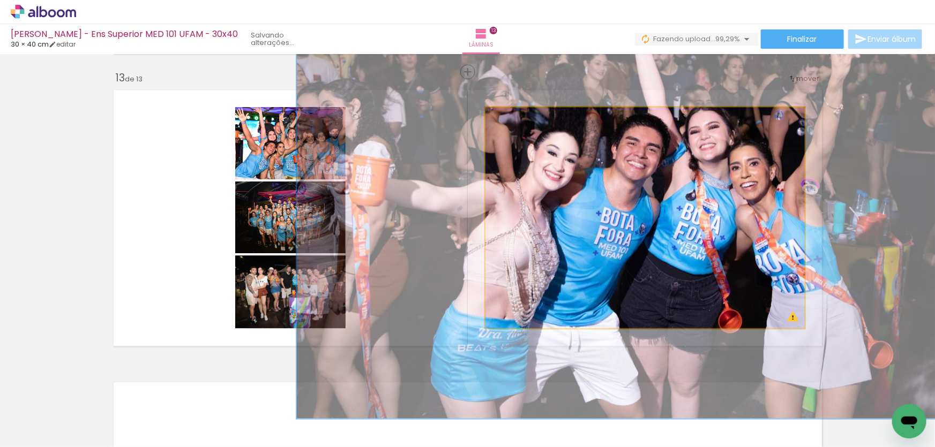
drag, startPoint x: 702, startPoint y: 259, endPoint x: 612, endPoint y: 269, distance: 90.0
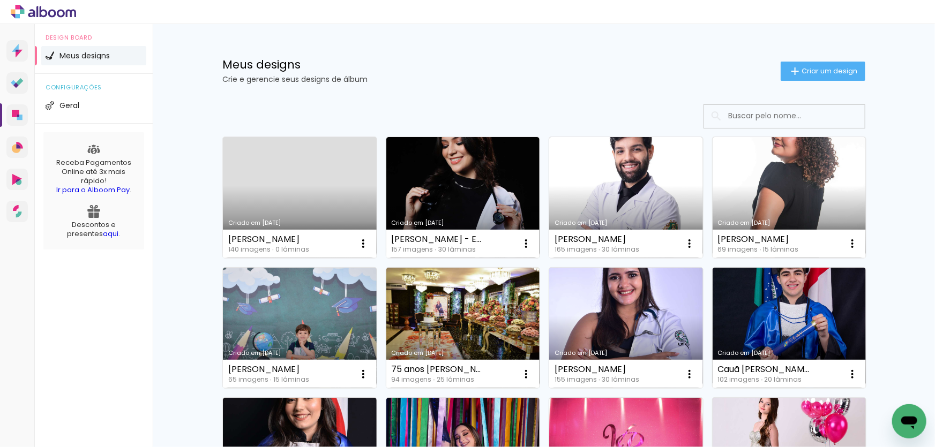
click at [507, 61] on h1 "Meus designs" at bounding box center [501, 64] width 558 height 11
